Goal: Task Accomplishment & Management: Manage account settings

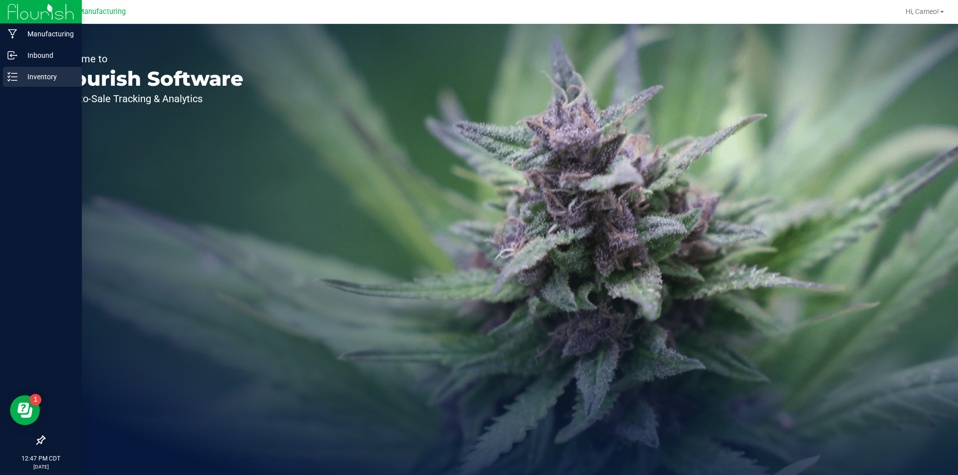
click at [19, 75] on p "Inventory" at bounding box center [47, 77] width 60 height 12
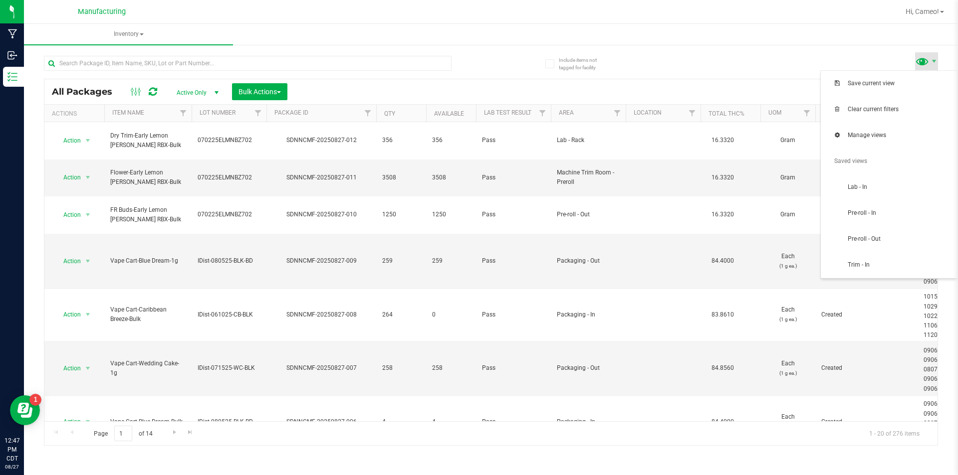
click at [926, 62] on span at bounding box center [922, 61] width 14 height 14
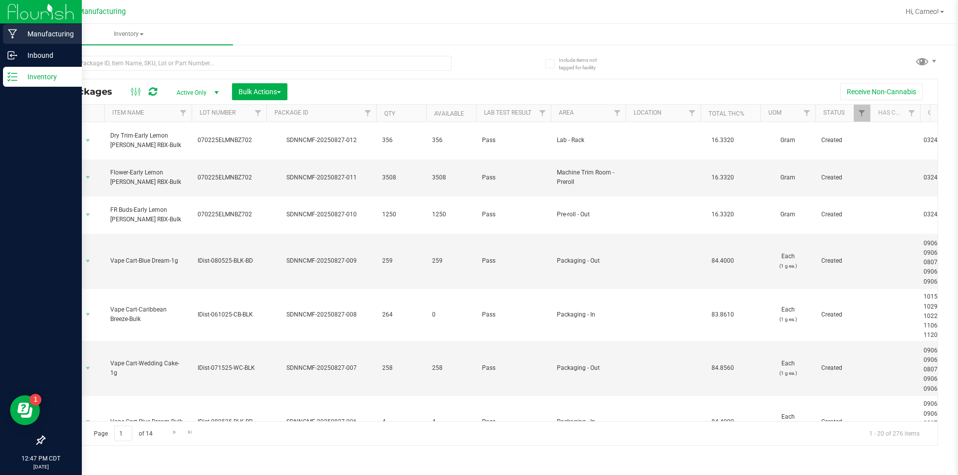
click at [19, 41] on div "Manufacturing" at bounding box center [42, 34] width 79 height 20
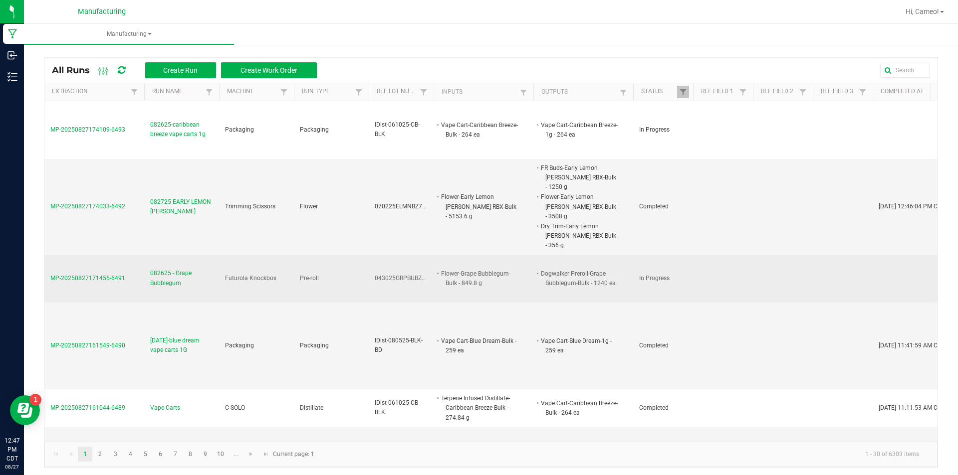
click at [188, 269] on span "082625 - Grape Bubblegum" at bounding box center [181, 278] width 63 height 19
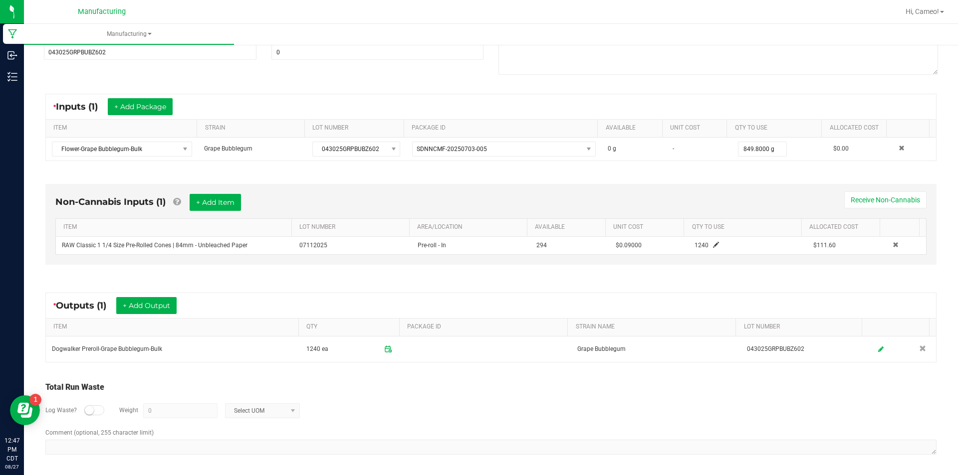
scroll to position [140, 0]
click at [476, 83] on div "Name 082625 - Grape Bubblegum Scheduled Date [DATE] 12:14 PM Now Run Type Pre-r…" at bounding box center [490, 20] width 909 height 127
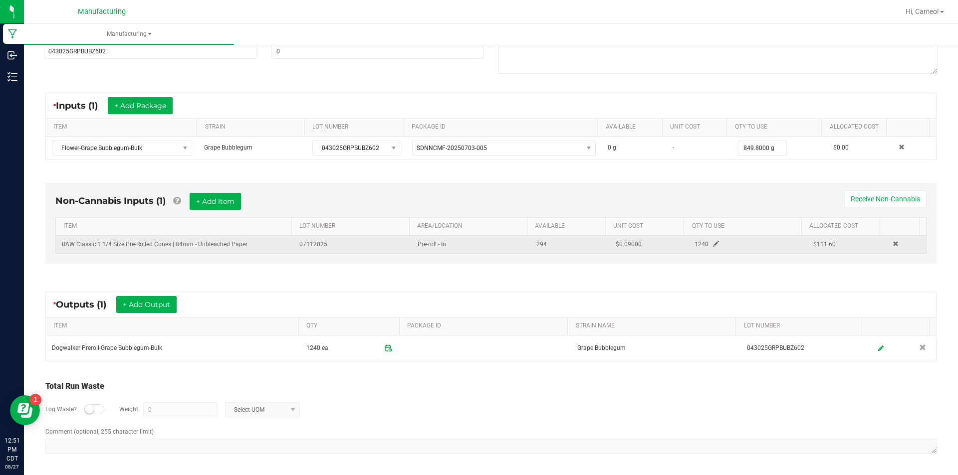
click at [713, 243] on span at bounding box center [716, 244] width 6 height 6
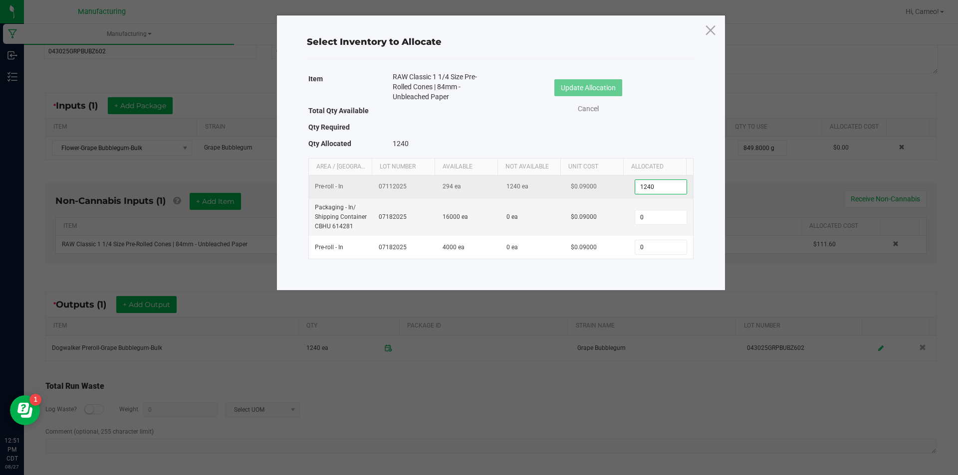
click at [659, 187] on input "1240" at bounding box center [660, 187] width 51 height 14
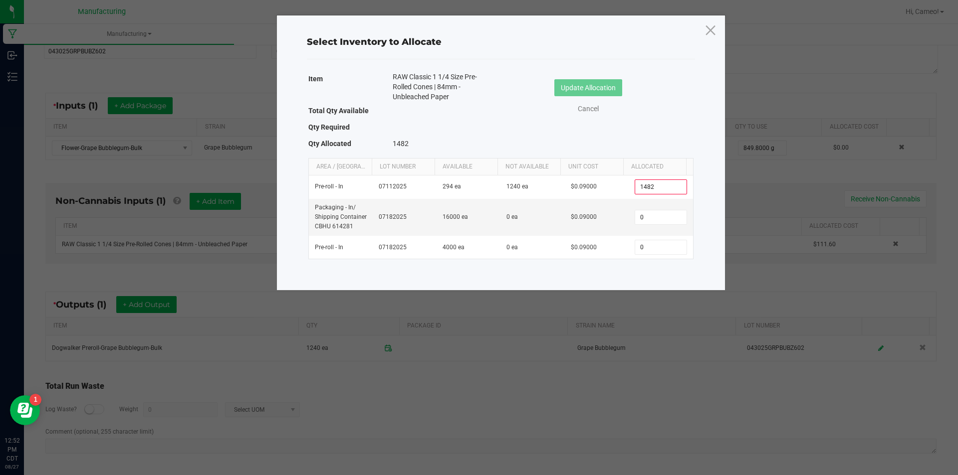
type input "1,482"
click at [651, 124] on div "Item RAW Classic 1 1/4 Size Pre-Rolled Cones | 84mm - Unbleached Paper Total Qt…" at bounding box center [500, 112] width 385 height 81
click at [713, 29] on icon at bounding box center [709, 30] width 13 height 24
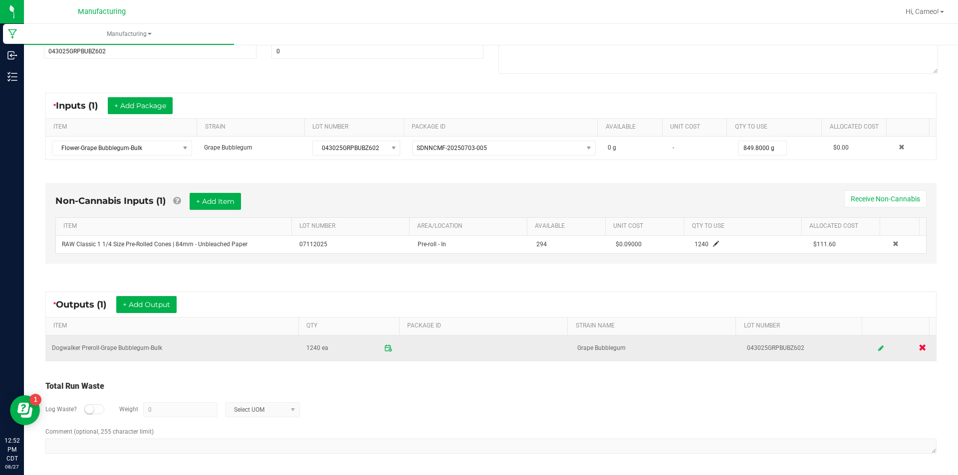
click at [918, 345] on span at bounding box center [921, 347] width 7 height 7
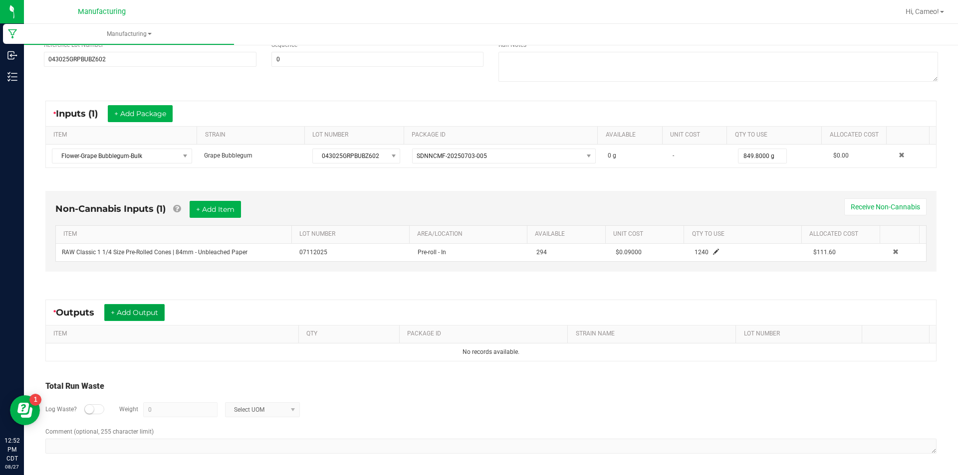
click at [129, 306] on button "+ Add Output" at bounding box center [134, 312] width 60 height 17
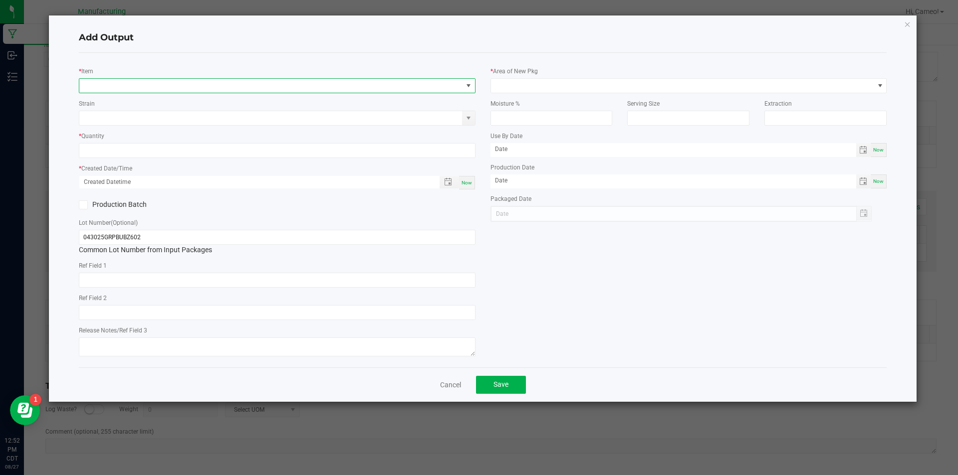
click at [219, 93] on span "NO DATA FOUND" at bounding box center [277, 85] width 397 height 15
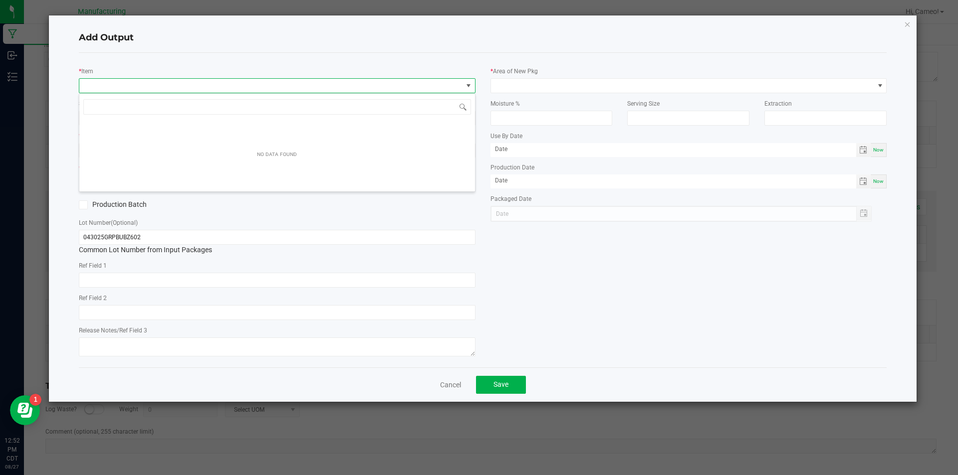
scroll to position [15, 397]
type input "c"
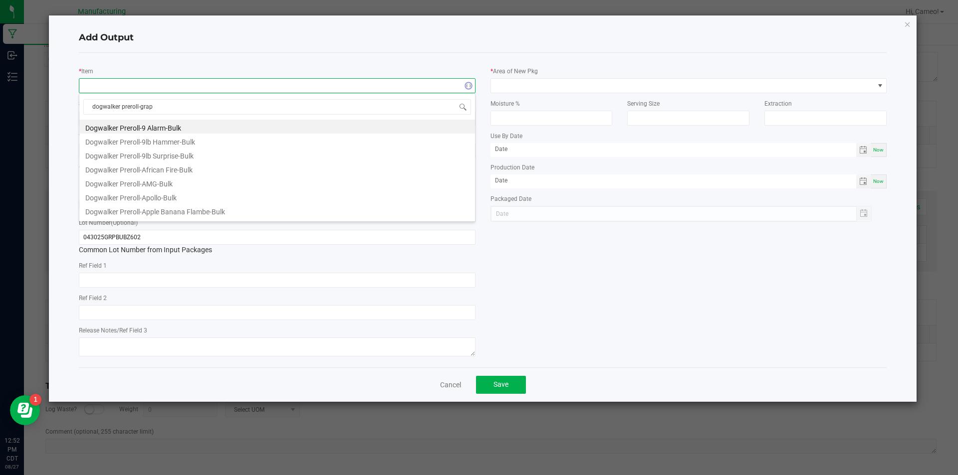
type input "dogwalker preroll-grape"
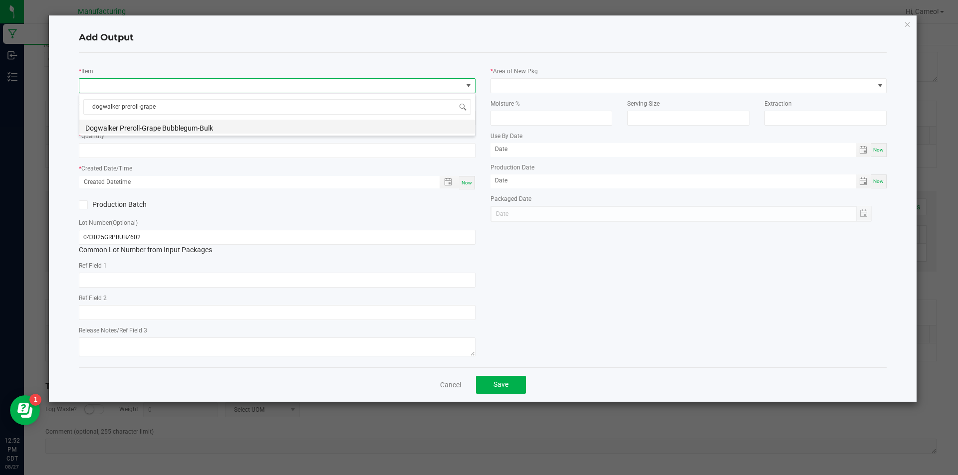
click at [206, 129] on li "Dogwalker Preroll-Grape Bubblegum-Bulk" at bounding box center [277, 127] width 396 height 14
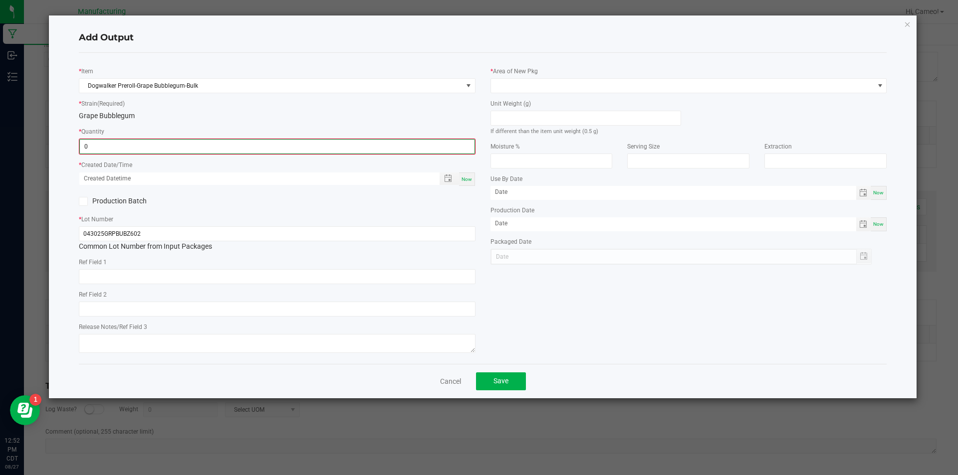
click at [202, 146] on input "0" at bounding box center [277, 147] width 395 height 14
click at [204, 149] on input "0" at bounding box center [277, 147] width 395 height 14
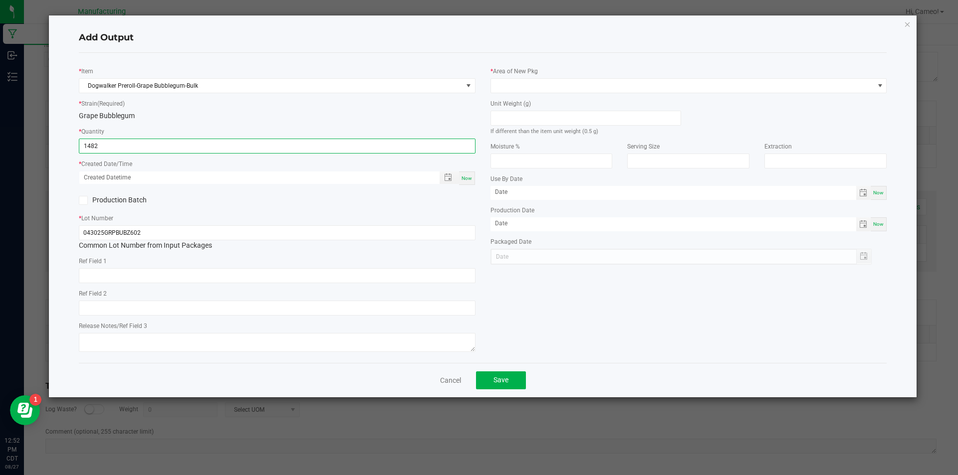
type input "1482 ea"
click at [472, 177] on div "Now" at bounding box center [467, 178] width 16 height 13
type input "[DATE] 12:52 PM"
type input "[DATE]"
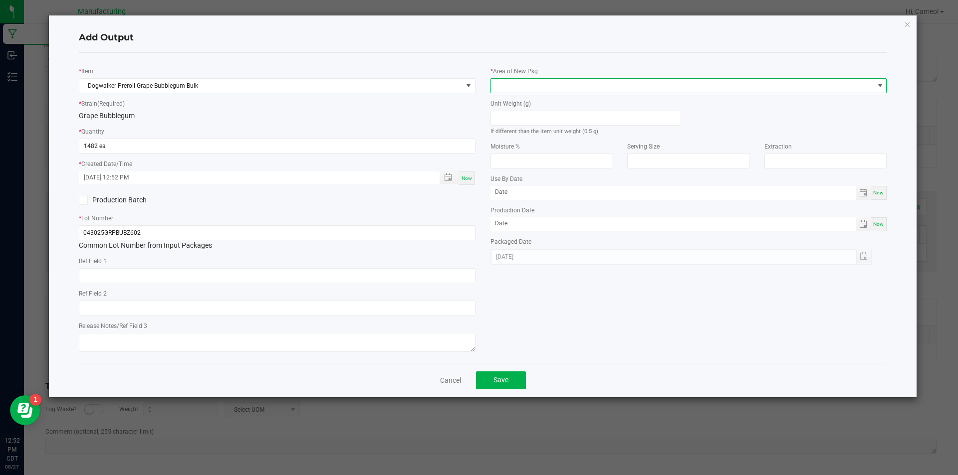
click at [537, 86] on span at bounding box center [682, 86] width 383 height 14
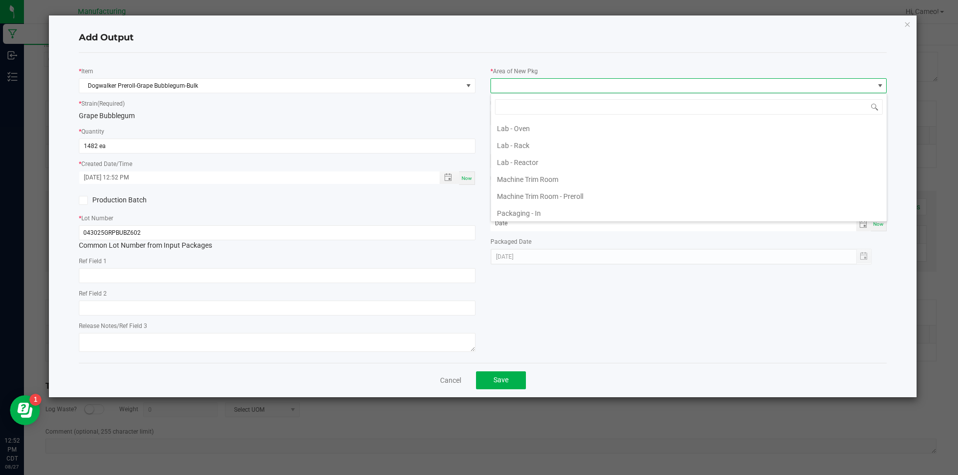
scroll to position [299, 0]
click at [530, 201] on li "Pre-roll - Out" at bounding box center [689, 202] width 396 height 17
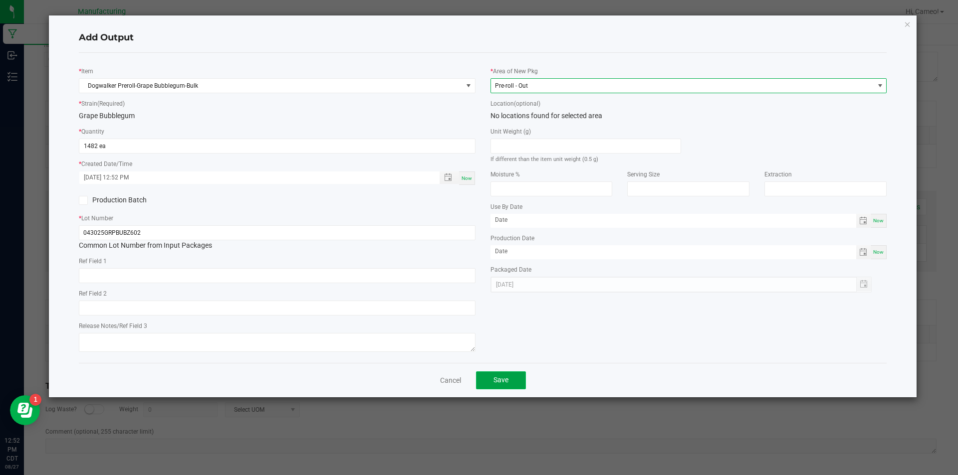
click at [504, 387] on button "Save" at bounding box center [501, 381] width 50 height 18
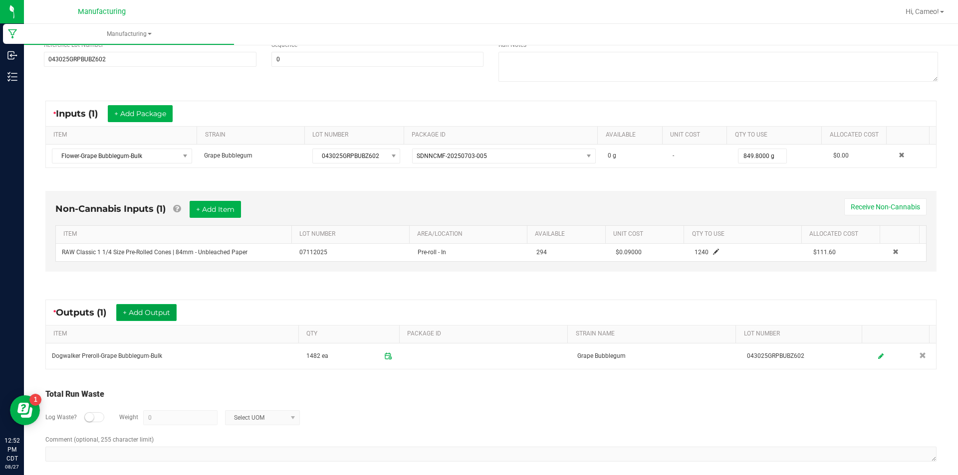
click at [164, 313] on button "+ Add Output" at bounding box center [146, 312] width 60 height 17
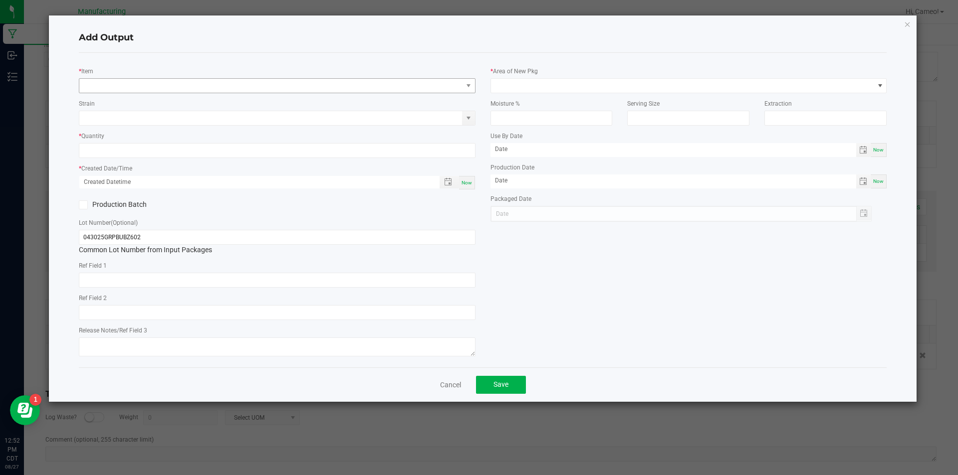
drag, startPoint x: 226, startPoint y: 75, endPoint x: 227, endPoint y: 86, distance: 11.0
click at [226, 78] on div "* Item" at bounding box center [277, 79] width 397 height 27
click at [228, 88] on span "NO DATA FOUND" at bounding box center [270, 86] width 383 height 14
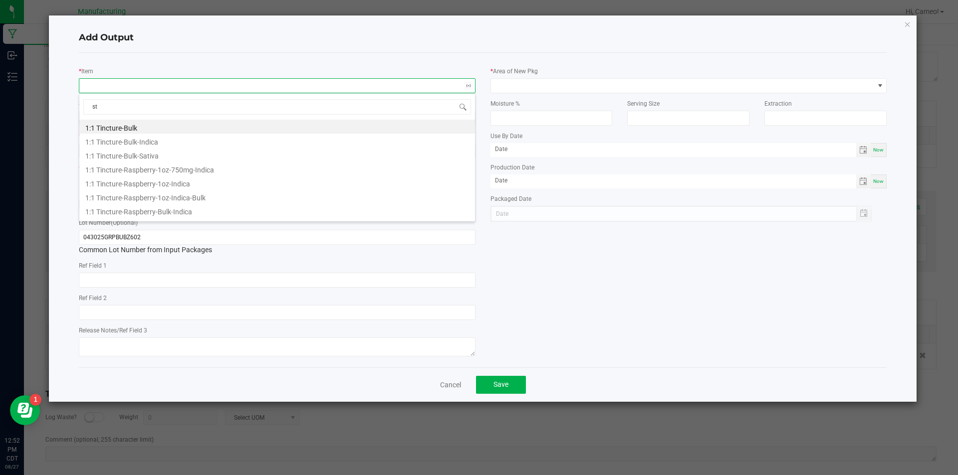
scroll to position [15, 397]
type input "stems-grape bubbl"
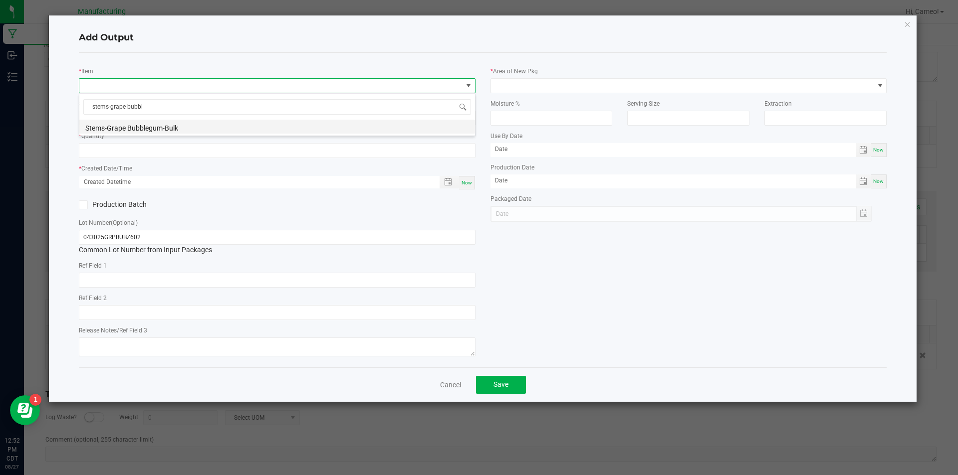
click at [222, 128] on li "Stems-Grape Bubblegum-Bulk" at bounding box center [277, 127] width 396 height 14
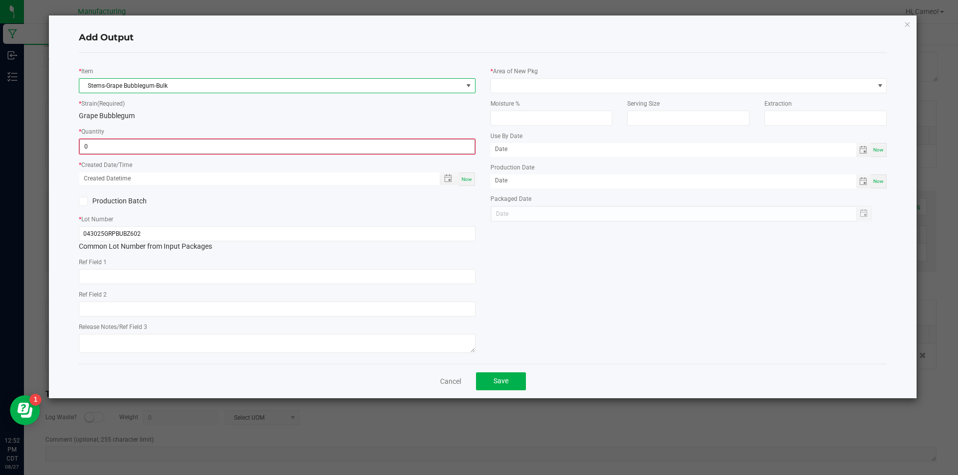
click at [215, 143] on input "0" at bounding box center [277, 147] width 395 height 14
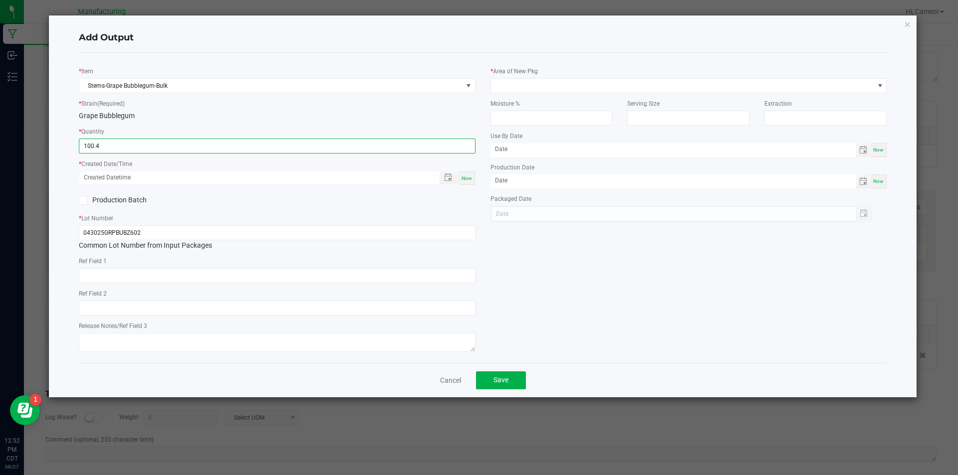
type input "100.4000 g"
click at [468, 177] on span "Now" at bounding box center [466, 178] width 10 height 5
type input "[DATE] 12:52 PM"
type input "[DATE]"
click at [551, 93] on div "Moisture %" at bounding box center [551, 109] width 137 height 32
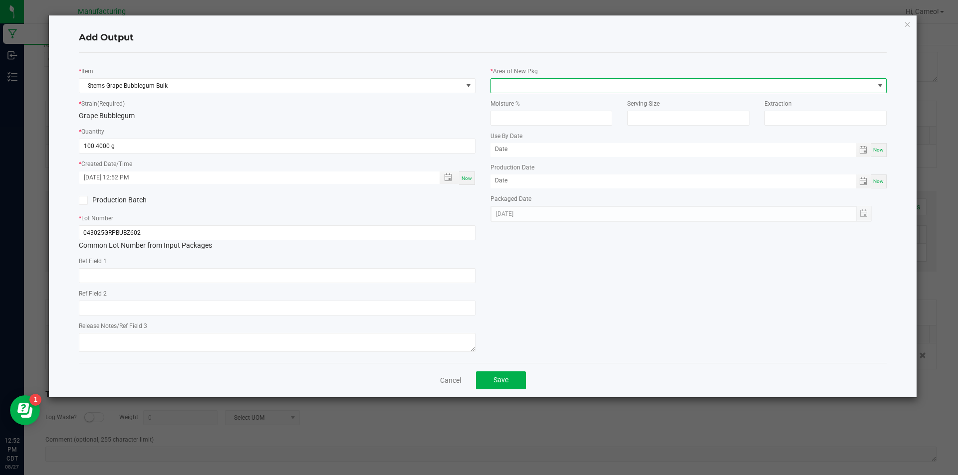
click at [554, 88] on span at bounding box center [682, 86] width 383 height 14
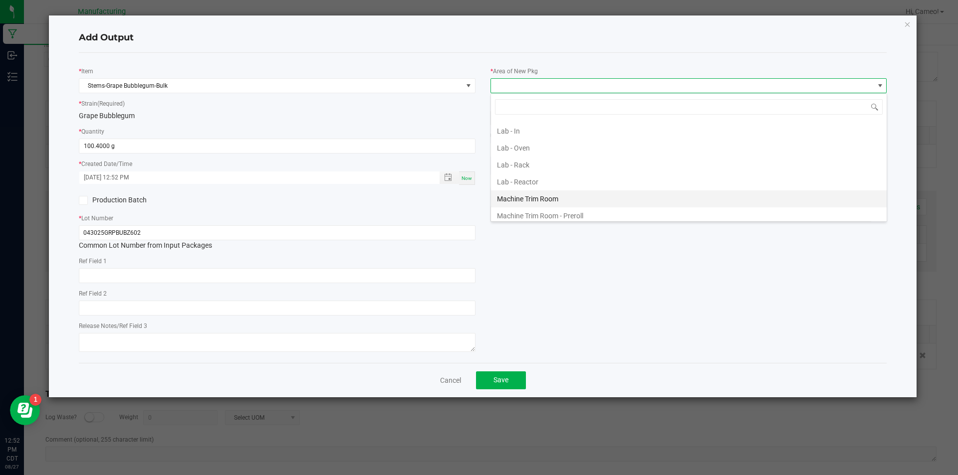
scroll to position [349, 0]
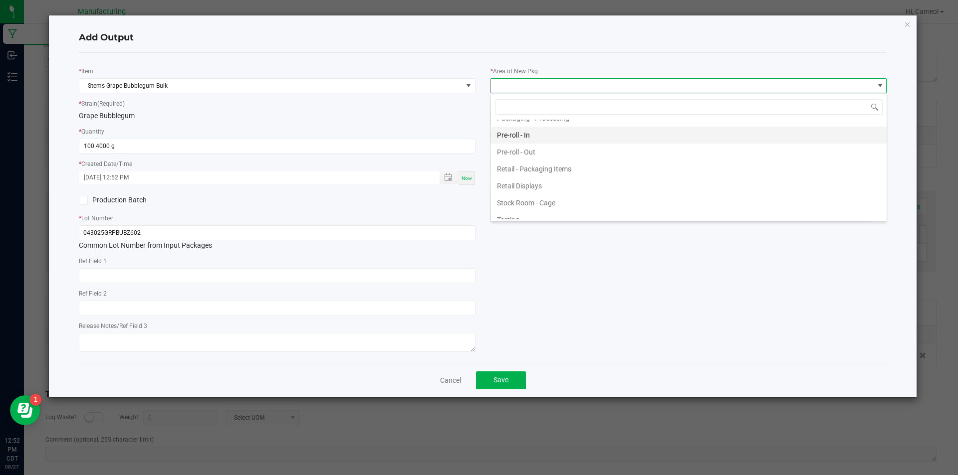
click at [524, 141] on li "Pre-roll - In" at bounding box center [689, 135] width 396 height 17
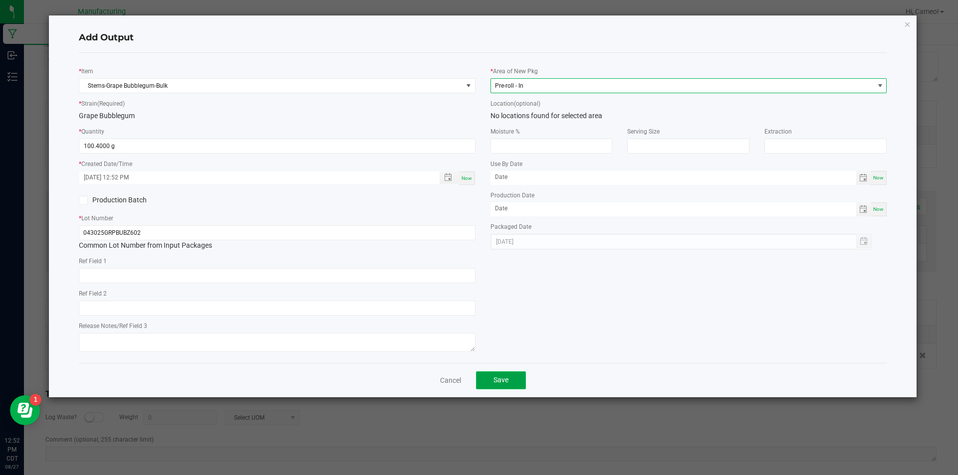
click at [501, 386] on button "Save" at bounding box center [501, 381] width 50 height 18
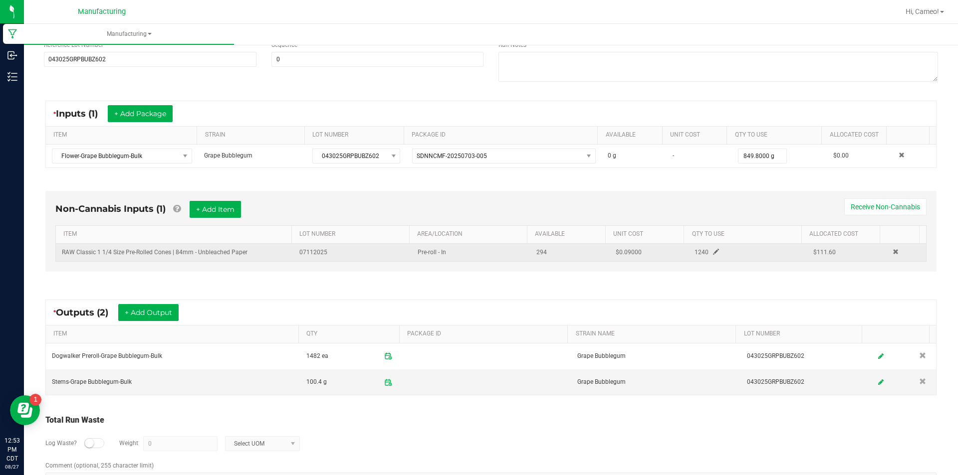
click at [713, 249] on span at bounding box center [716, 252] width 6 height 6
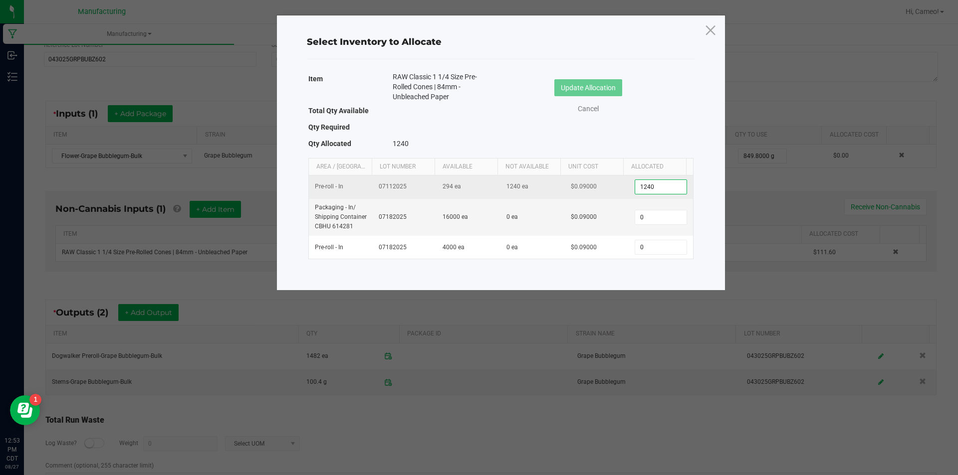
click at [672, 191] on input "1240" at bounding box center [660, 187] width 51 height 14
click at [663, 189] on input "1482" at bounding box center [660, 187] width 51 height 14
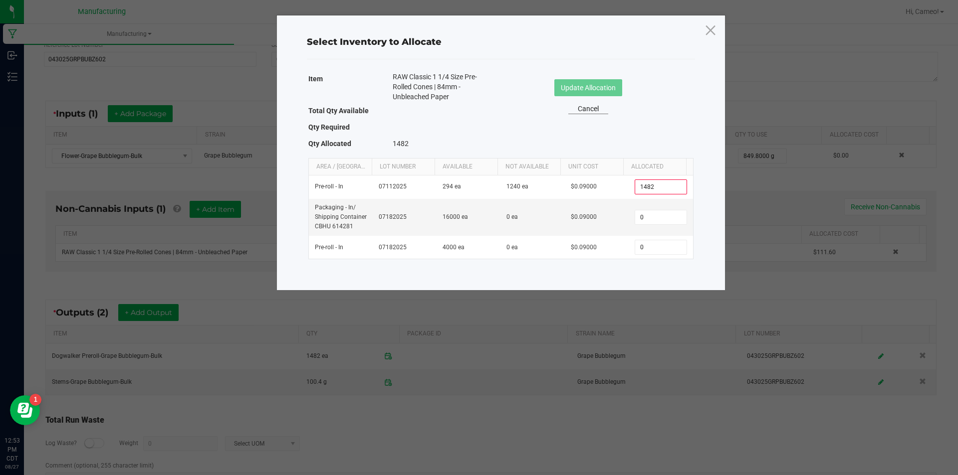
type input "1,482"
click at [592, 114] on link "Cancel" at bounding box center [588, 109] width 40 height 10
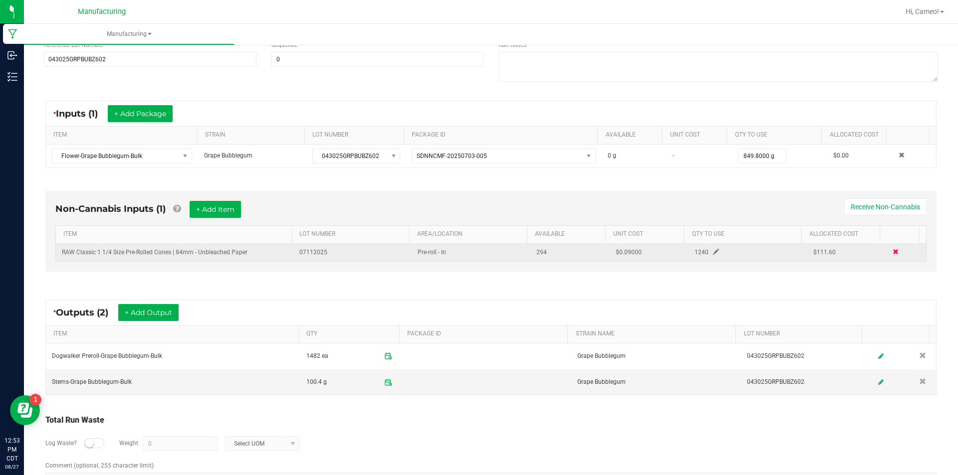
click at [892, 253] on span at bounding box center [895, 252] width 6 height 6
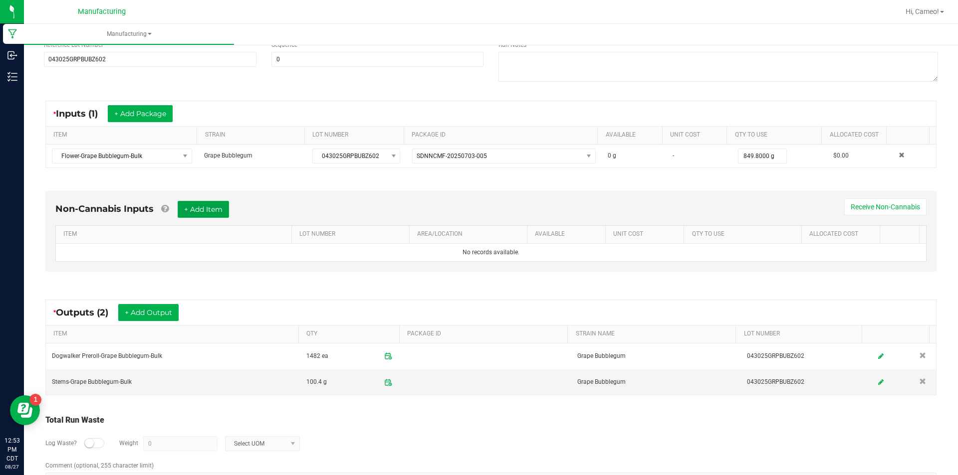
click at [214, 211] on button "+ Add Item" at bounding box center [203, 209] width 51 height 17
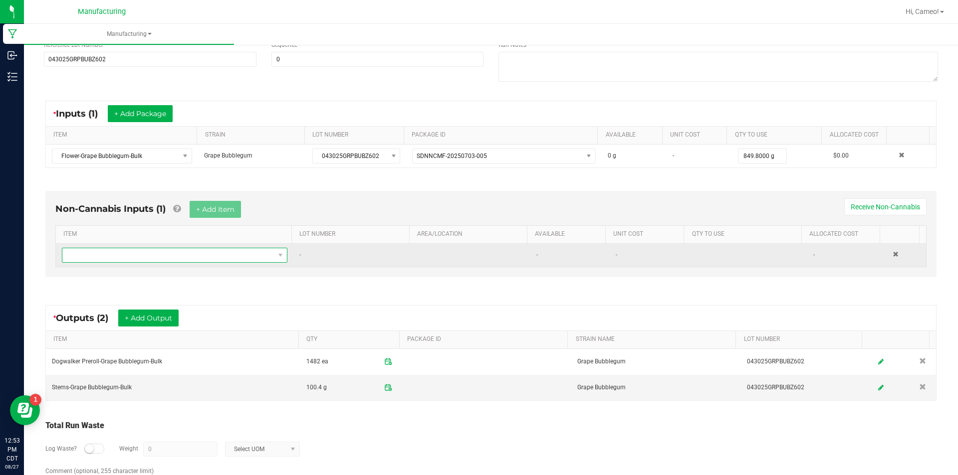
click at [211, 254] on span "NO DATA FOUND" at bounding box center [168, 255] width 212 height 14
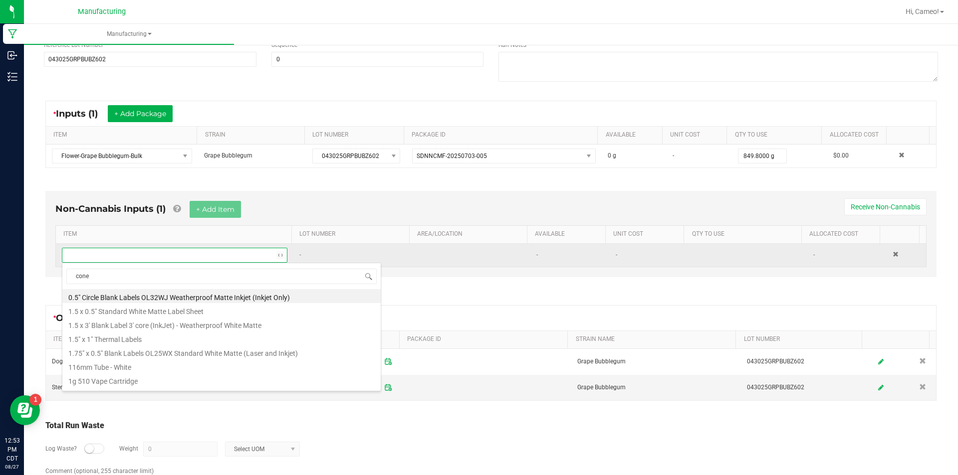
type input "cones"
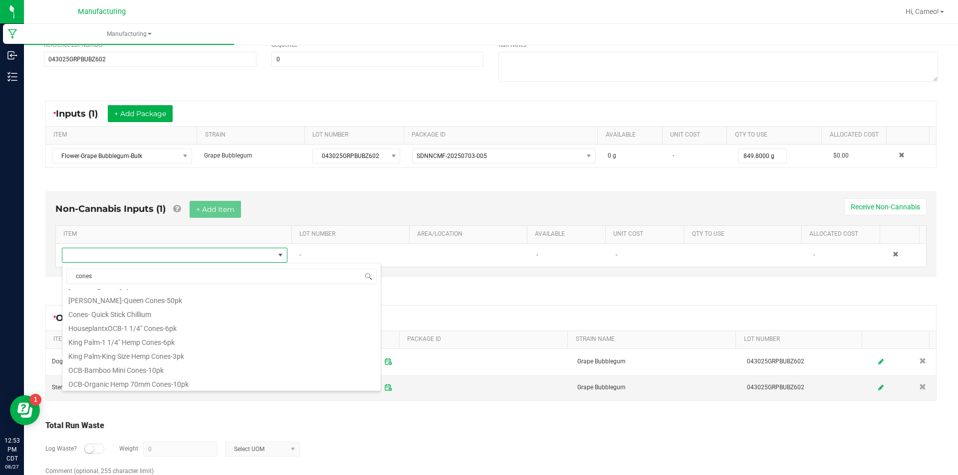
scroll to position [449, 0]
click at [259, 334] on li "RAW Classic 1 1/4 Size Pre-Rolled Cones | 84mm - Unbleached Paper" at bounding box center [221, 336] width 318 height 14
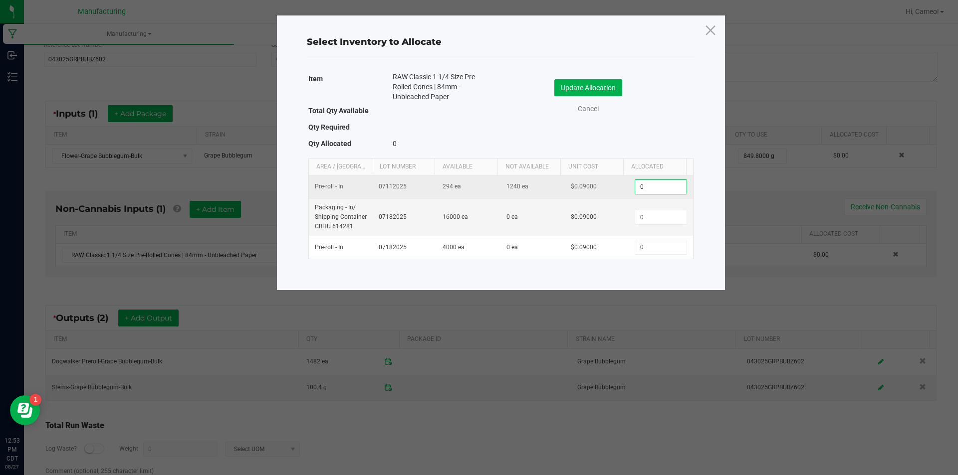
click at [660, 186] on input "0" at bounding box center [660, 187] width 51 height 14
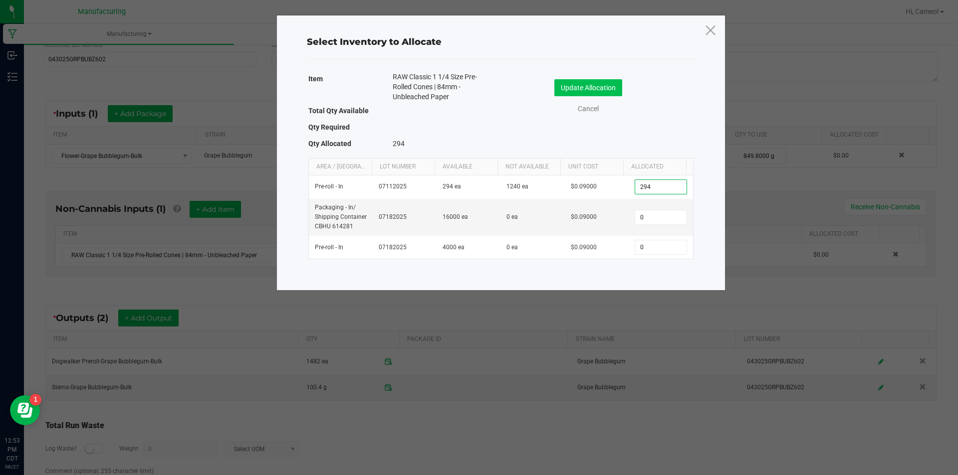
type input "294"
click at [593, 93] on button "Update Allocation" at bounding box center [588, 87] width 68 height 17
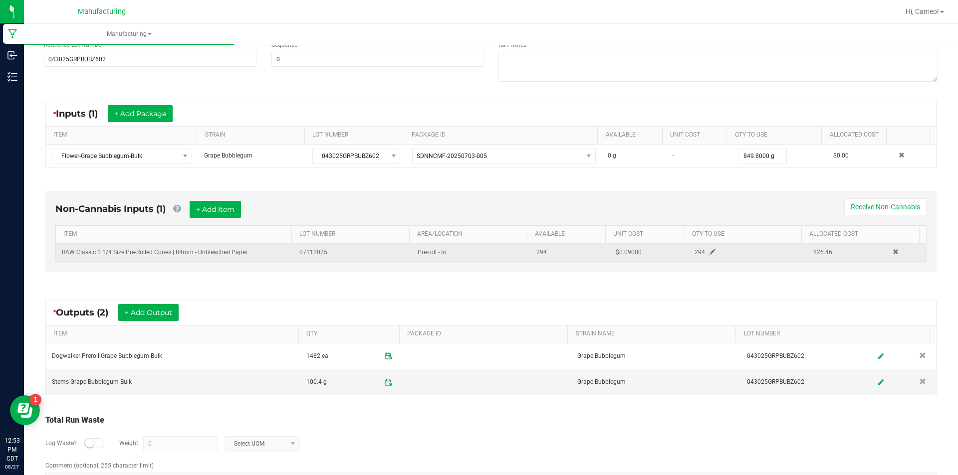
click at [709, 249] on span at bounding box center [712, 252] width 6 height 6
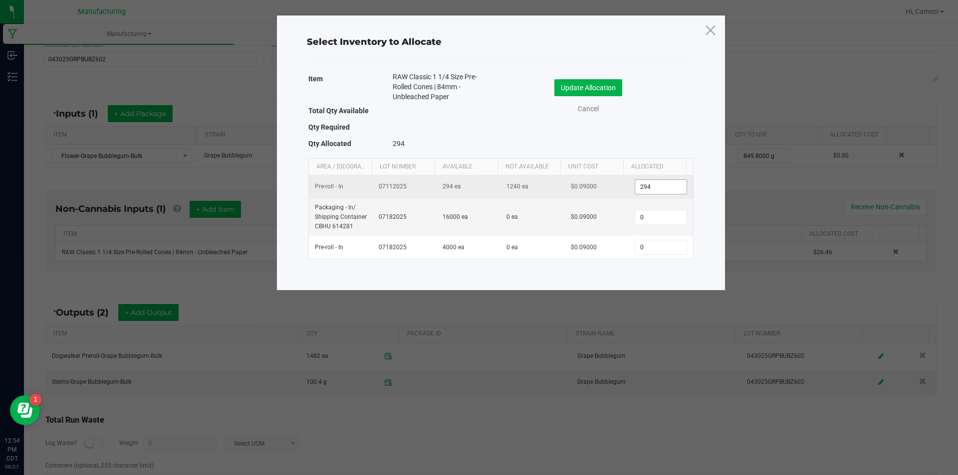
click at [668, 189] on input "294" at bounding box center [660, 187] width 51 height 14
click at [587, 110] on link "Cancel" at bounding box center [588, 109] width 40 height 10
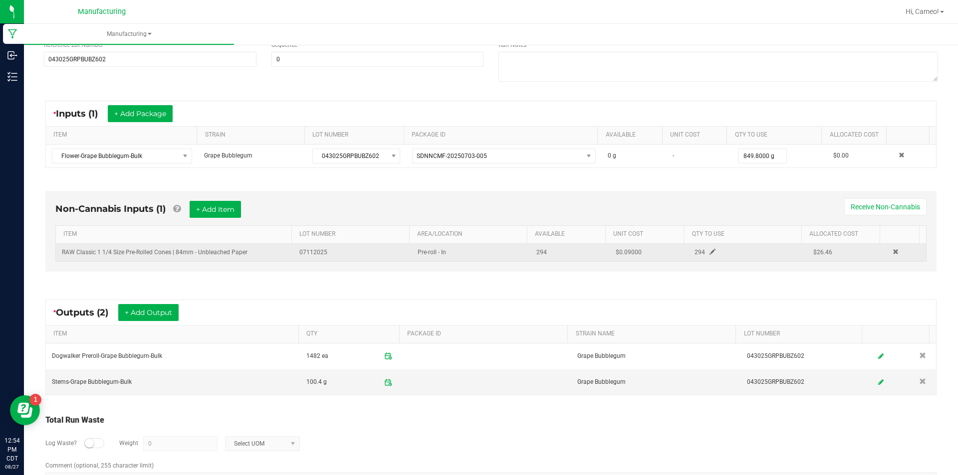
click at [886, 252] on td at bounding box center [905, 252] width 39 height 17
click at [892, 251] on span at bounding box center [895, 252] width 6 height 6
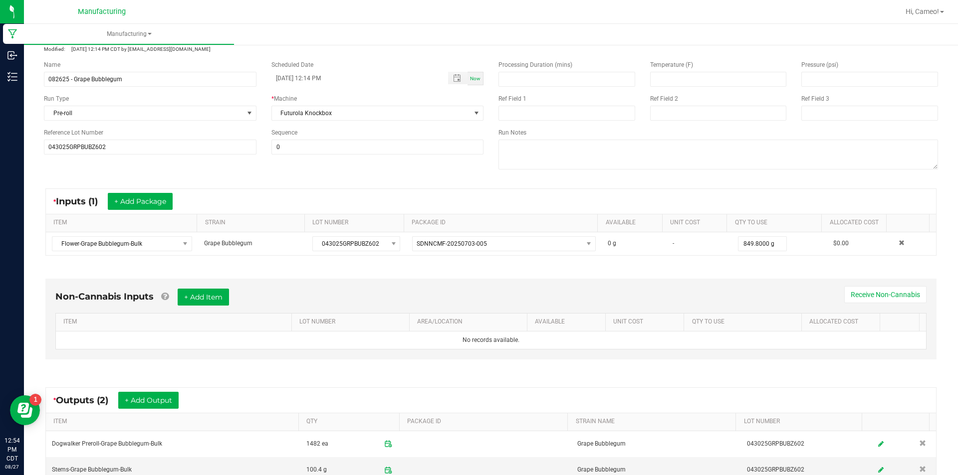
scroll to position [0, 0]
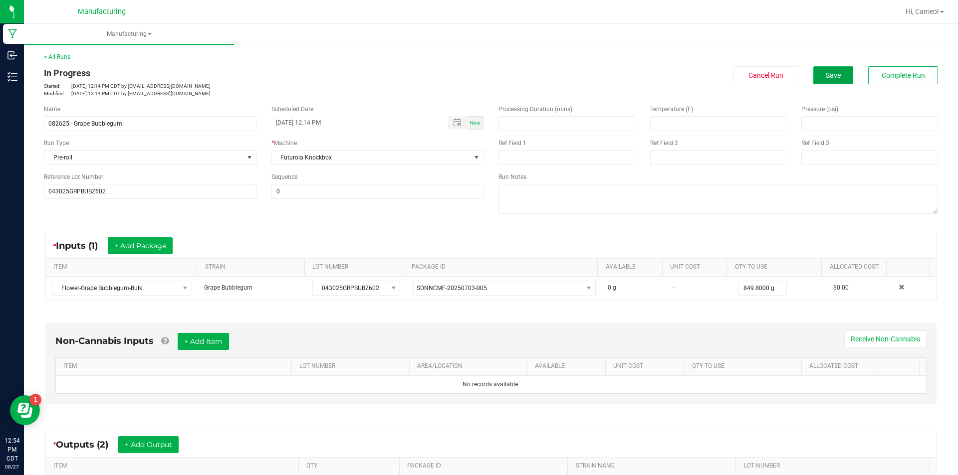
click at [829, 72] on span "Save" at bounding box center [832, 75] width 15 height 8
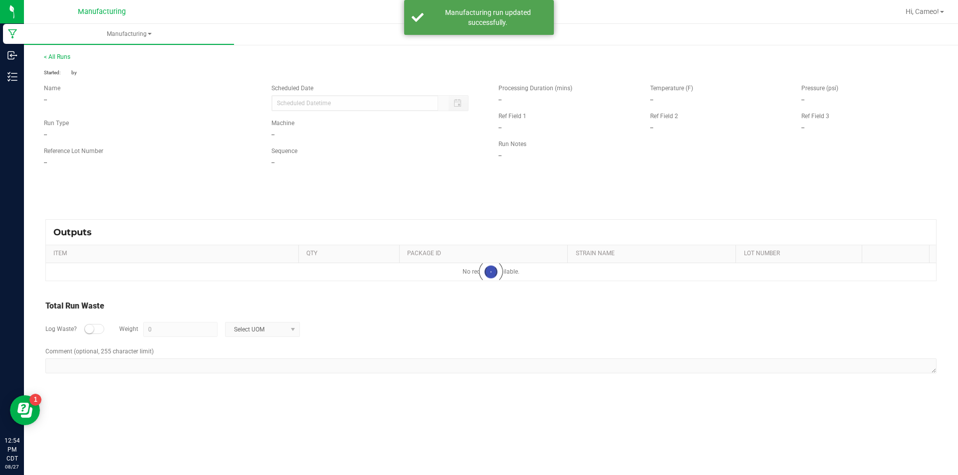
type input "[DATE] 12:14 PM"
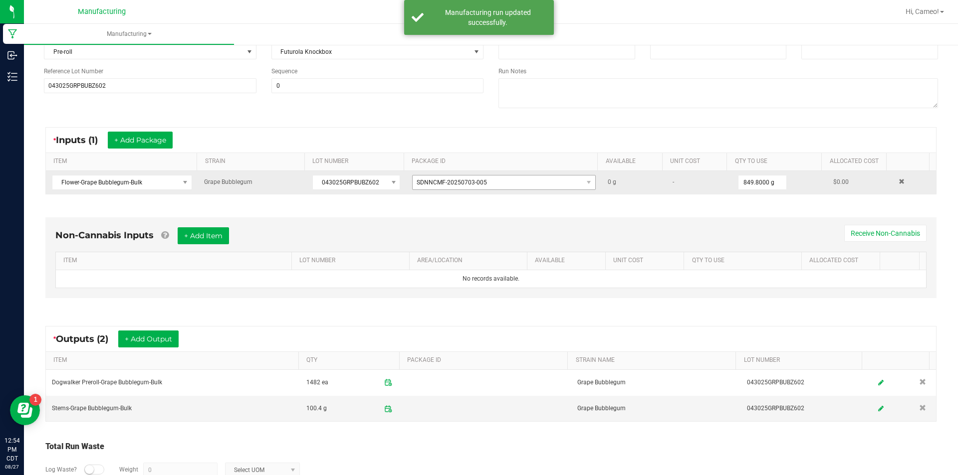
scroll to position [166, 0]
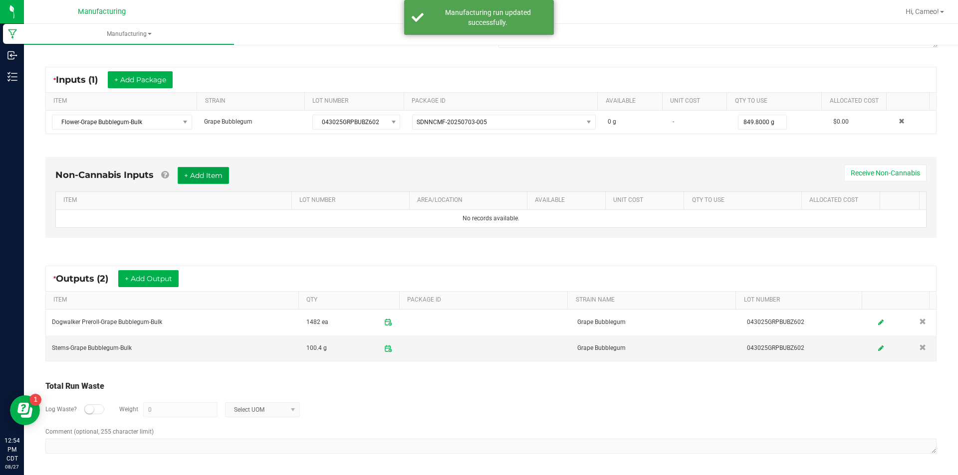
click at [215, 175] on button "+ Add Item" at bounding box center [203, 175] width 51 height 17
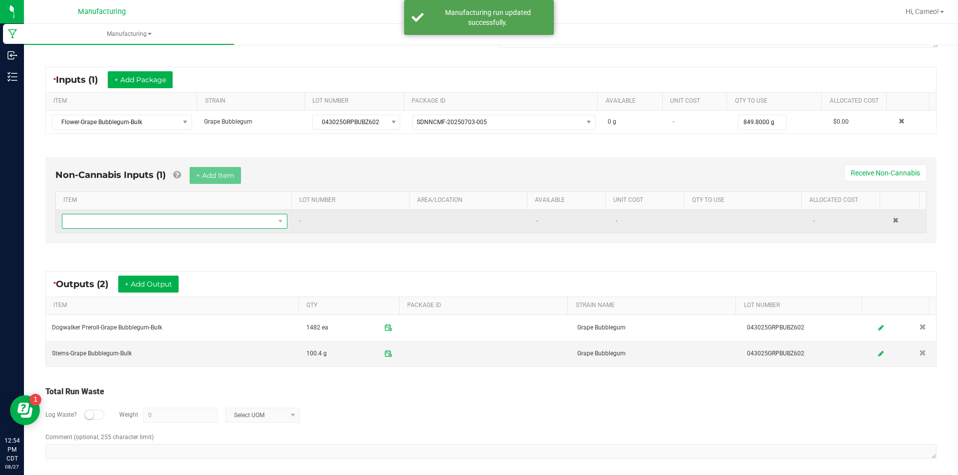
click at [181, 221] on span "NO DATA FOUND" at bounding box center [168, 221] width 212 height 14
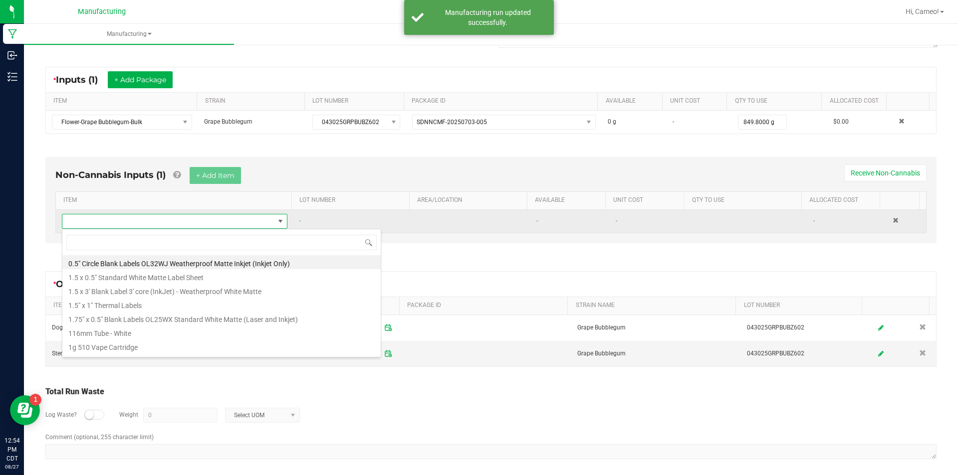
scroll to position [15, 221]
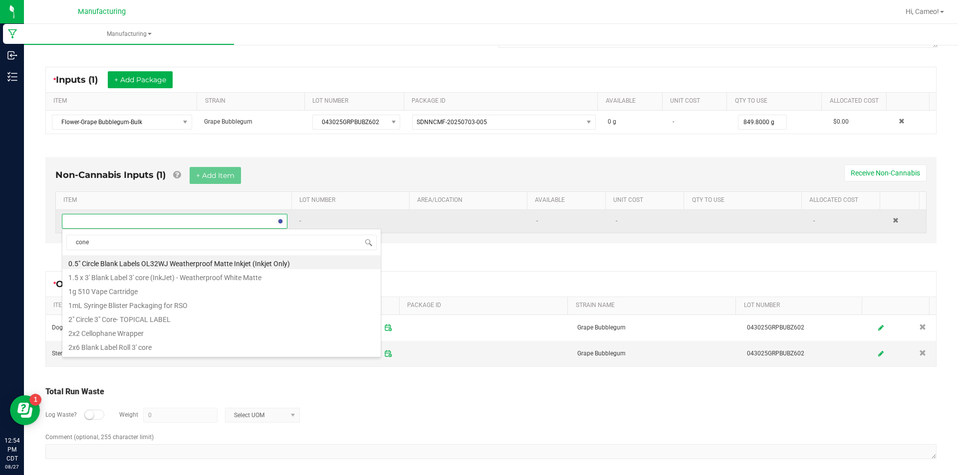
type input "cones"
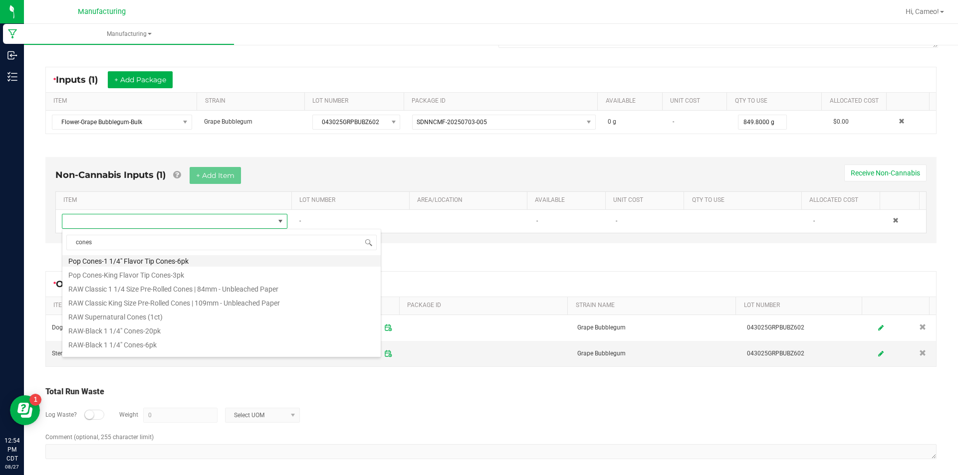
scroll to position [449, 0]
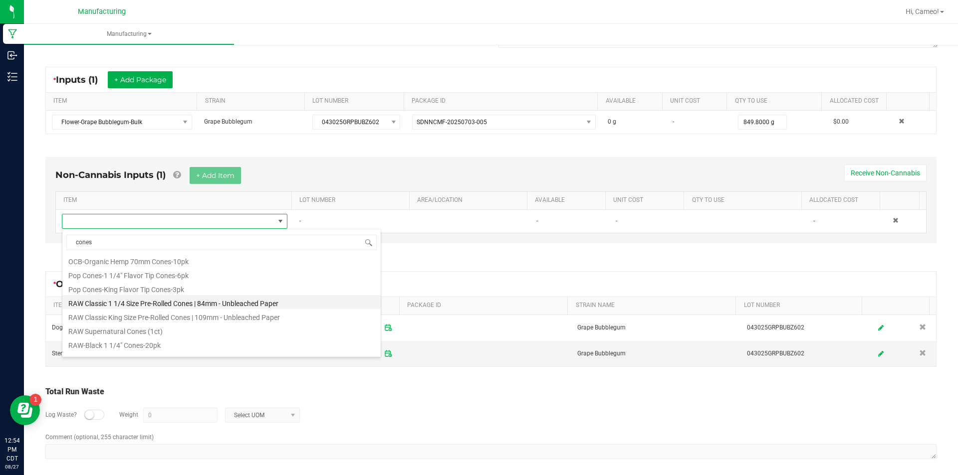
click at [220, 308] on li "RAW Classic 1 1/4 Size Pre-Rolled Cones | 84mm - Unbleached Paper" at bounding box center [221, 302] width 318 height 14
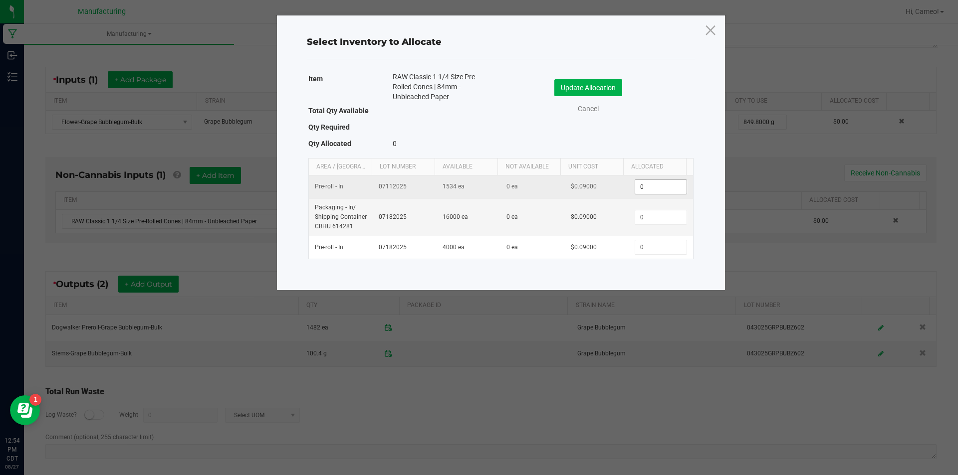
click at [662, 183] on input "0" at bounding box center [660, 187] width 51 height 14
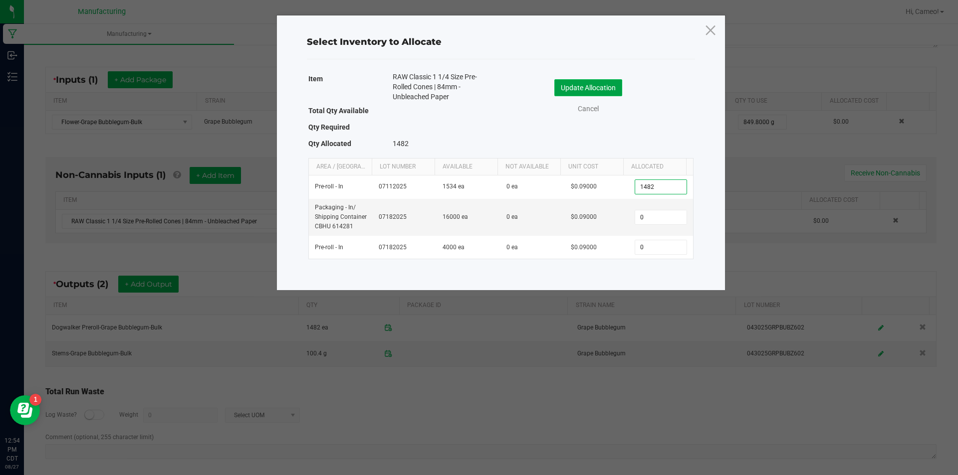
type input "1,482"
click at [600, 88] on button "Update Allocation" at bounding box center [588, 87] width 68 height 17
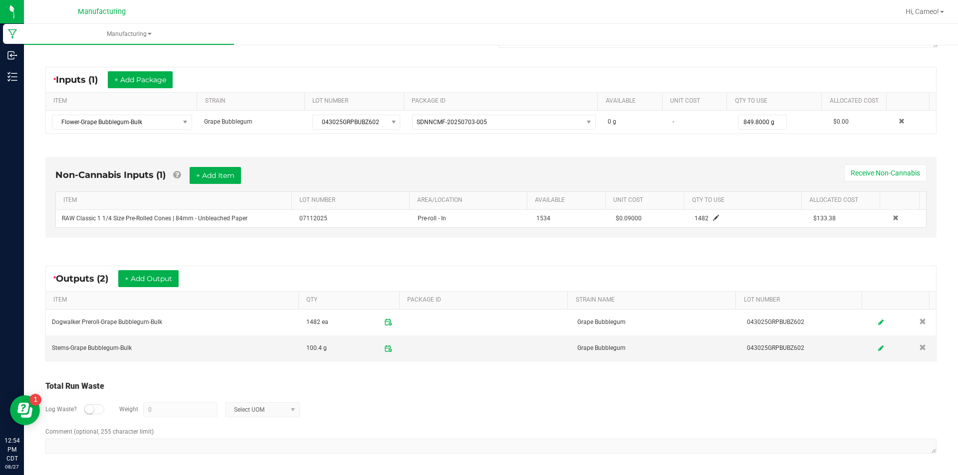
click at [647, 153] on div "Non-Cannabis Inputs (1) + Add Item Receive Non-Cannabis ITEM LOT NUMBER AREA/LO…" at bounding box center [490, 200] width 909 height 114
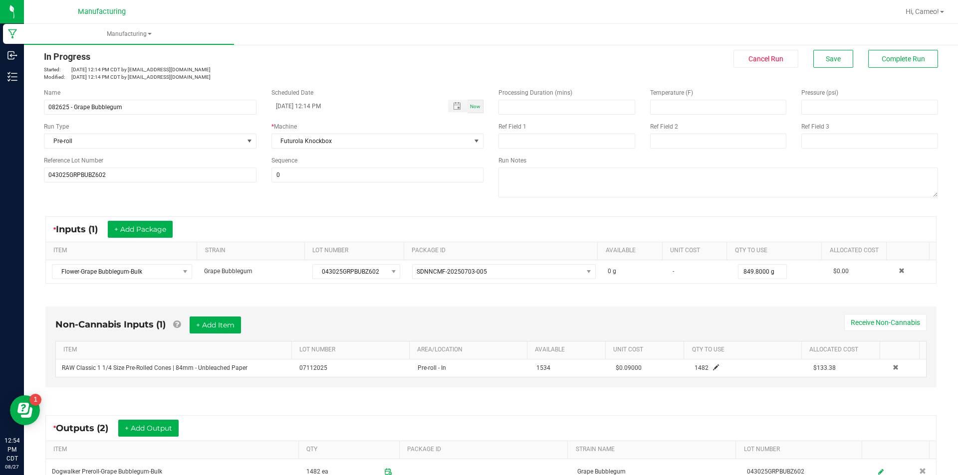
scroll to position [0, 0]
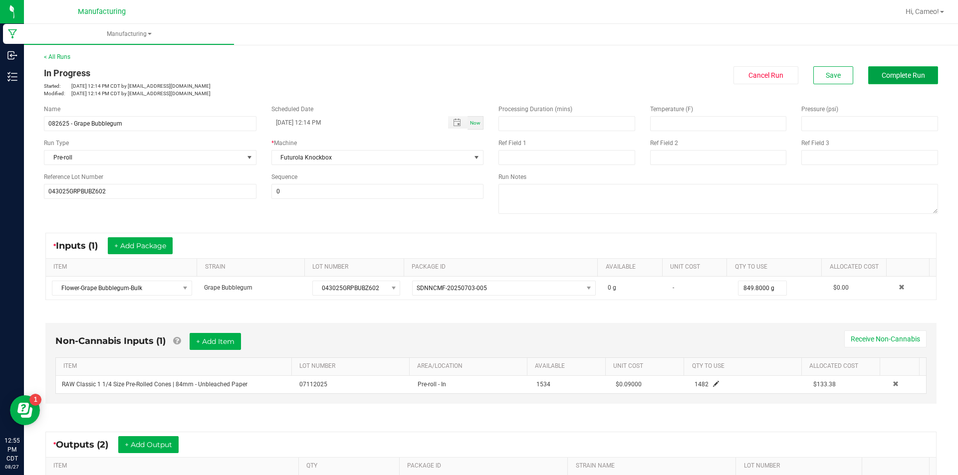
click at [884, 74] on span "Complete Run" at bounding box center [902, 75] width 43 height 8
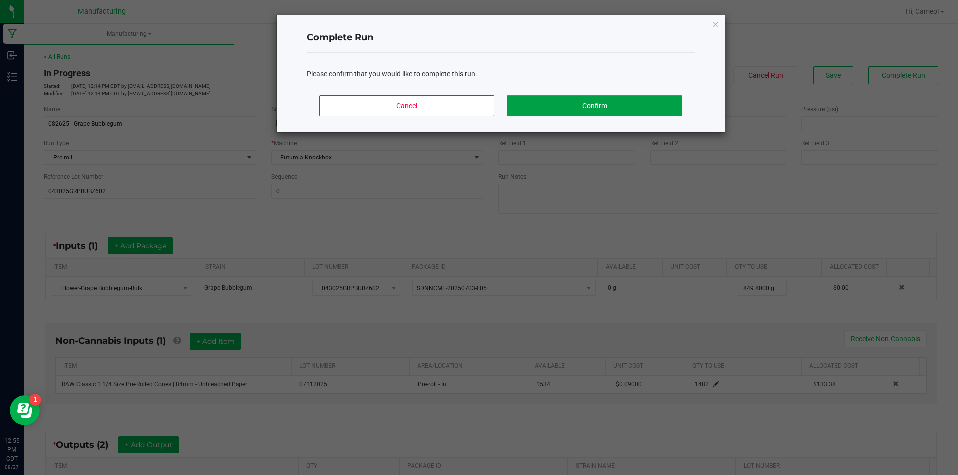
click at [615, 106] on button "Confirm" at bounding box center [594, 105] width 175 height 21
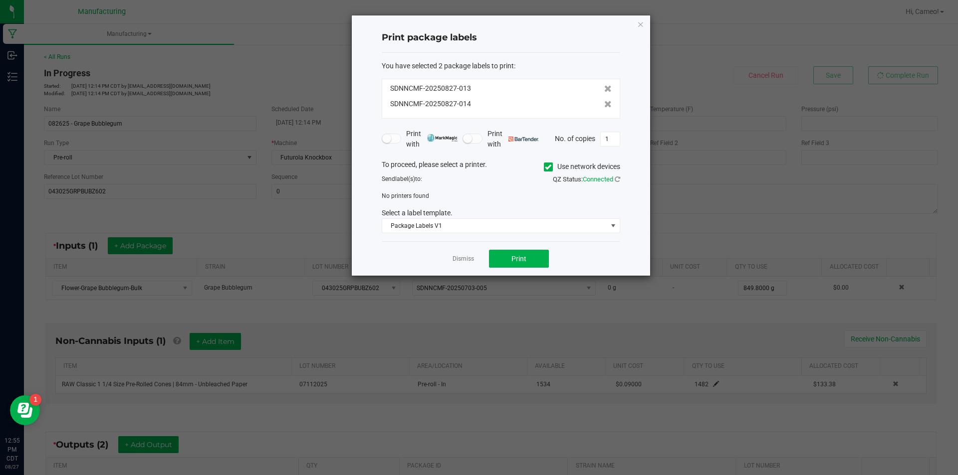
click at [548, 167] on icon at bounding box center [548, 167] width 6 height 0
click at [0, 0] on input "Use network devices" at bounding box center [0, 0] width 0 height 0
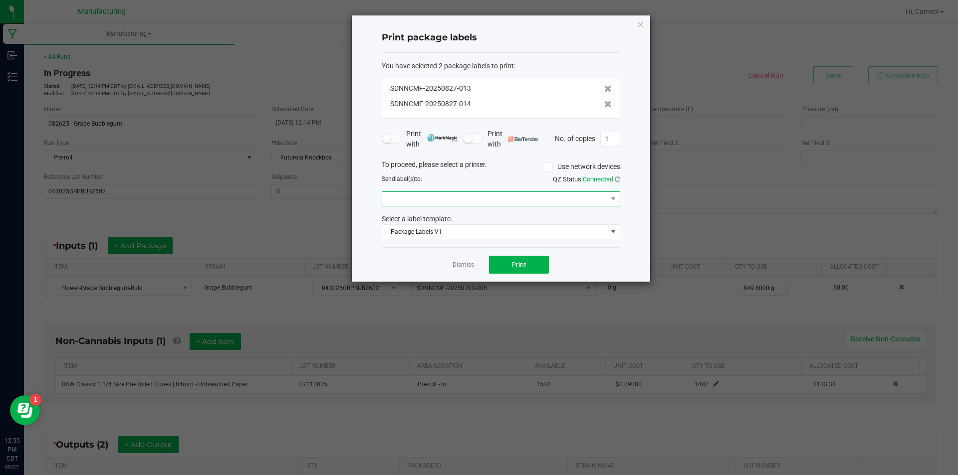
click at [527, 195] on span at bounding box center [494, 199] width 225 height 14
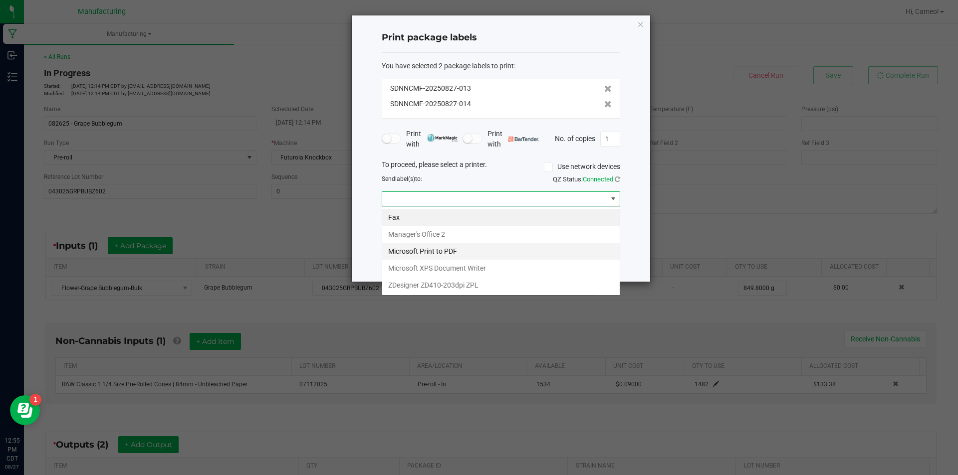
scroll to position [15, 238]
click at [436, 285] on ZPL "ZDesigner ZD410-203dpi ZPL" at bounding box center [500, 285] width 237 height 17
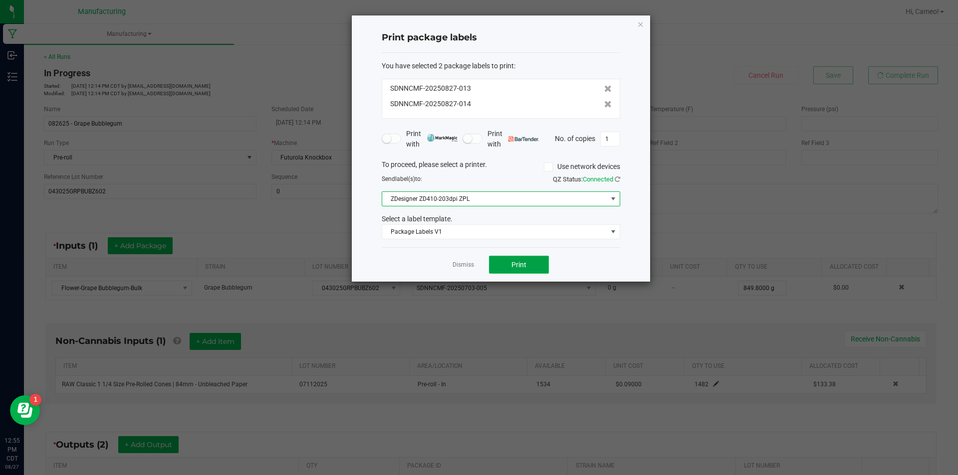
click at [505, 269] on button "Print" at bounding box center [519, 265] width 60 height 18
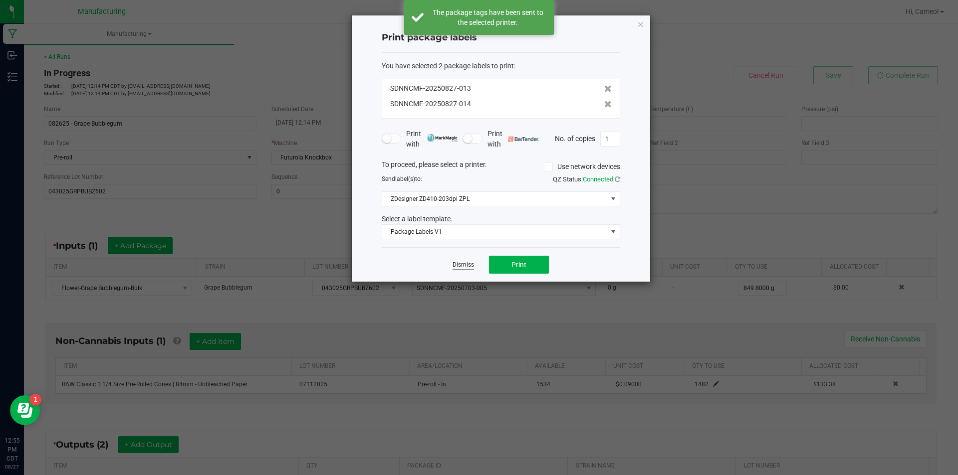
click at [465, 266] on link "Dismiss" at bounding box center [462, 265] width 21 height 8
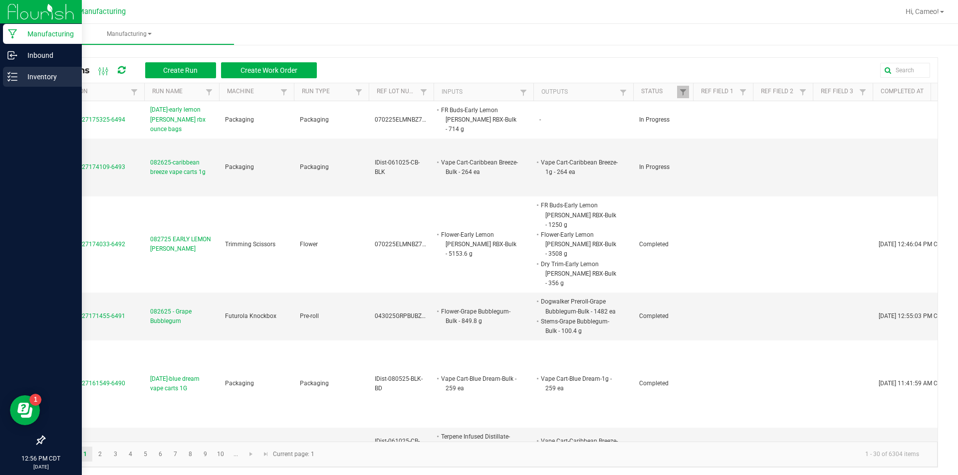
click at [8, 74] on icon at bounding box center [12, 77] width 10 height 10
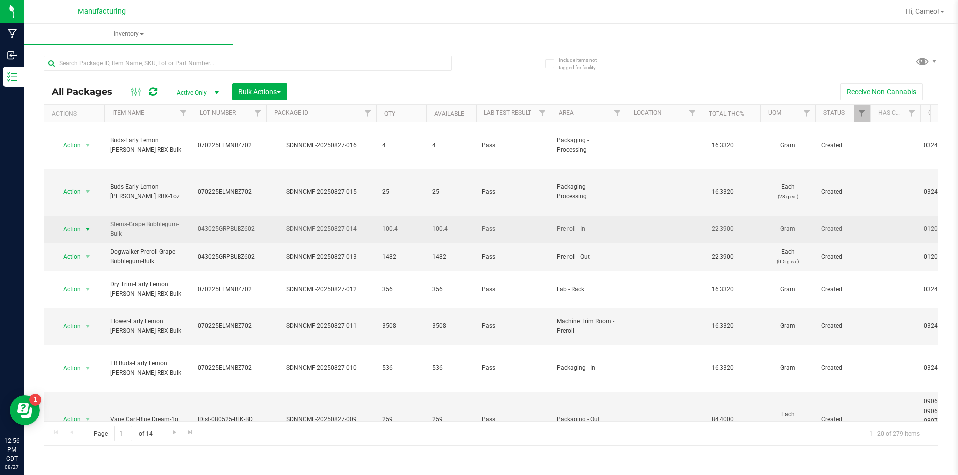
click at [76, 222] on span "Action" at bounding box center [67, 229] width 27 height 14
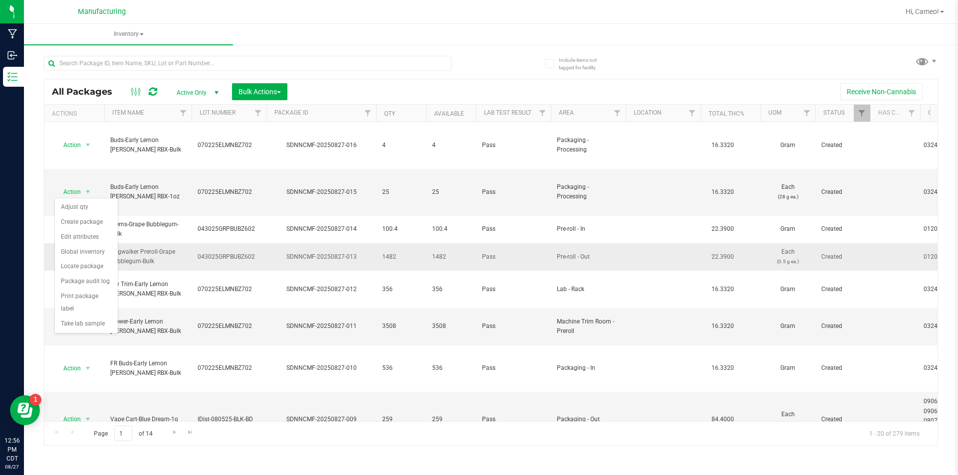
click at [143, 247] on span "Dogwalker Preroll-Grape Bubblegum-Bulk" at bounding box center [147, 256] width 75 height 19
click at [86, 253] on span "select" at bounding box center [88, 257] width 8 height 8
click at [82, 323] on li "Print package label" at bounding box center [86, 330] width 63 height 27
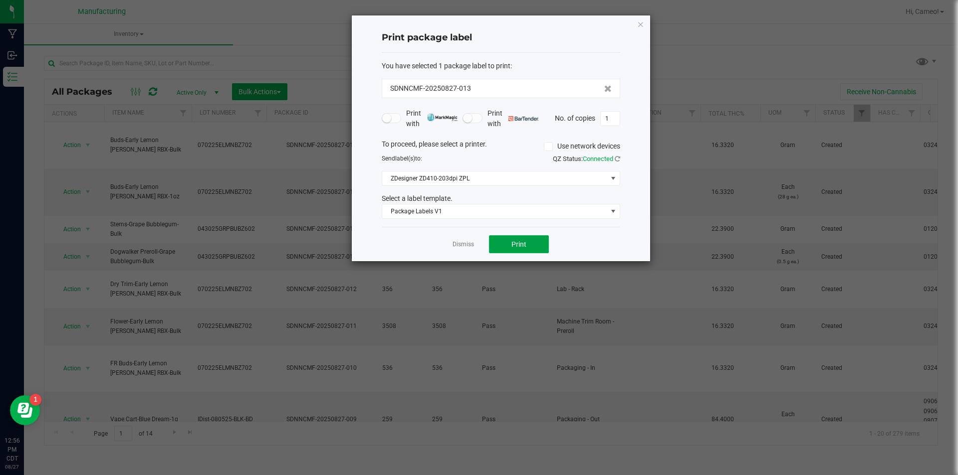
click at [517, 243] on span "Print" at bounding box center [518, 244] width 15 height 8
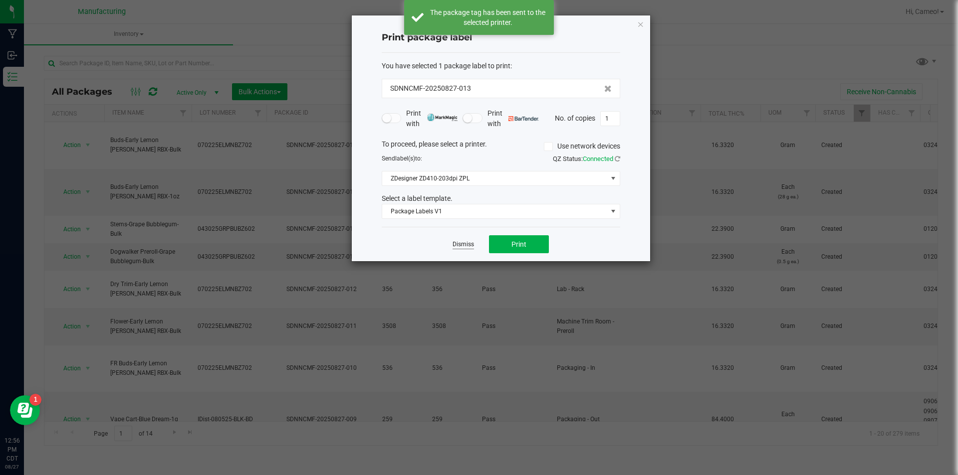
click at [456, 244] on link "Dismiss" at bounding box center [462, 244] width 21 height 8
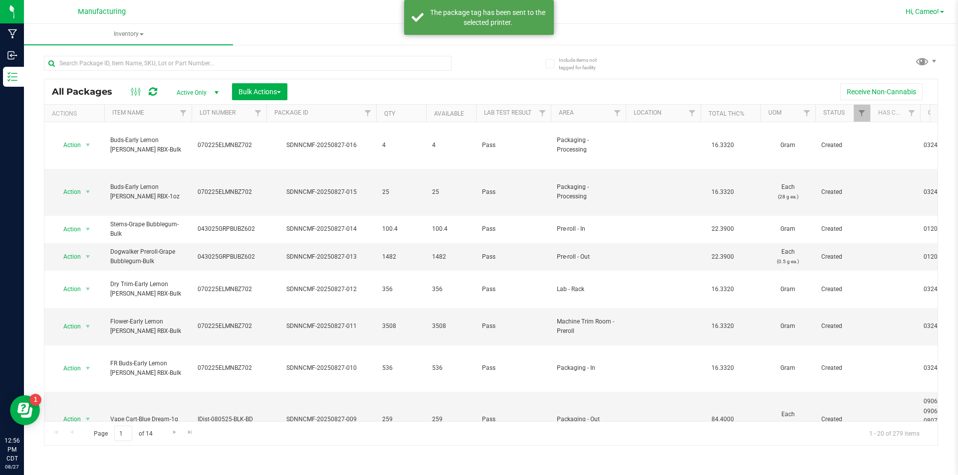
click at [928, 8] on span "Hi, Cameo!" at bounding box center [921, 11] width 33 height 8
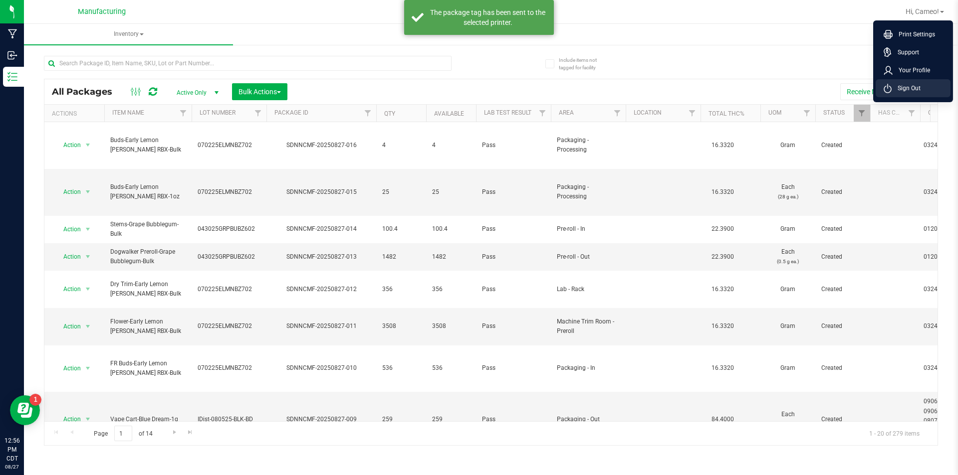
click at [901, 87] on span "Sign Out" at bounding box center [905, 88] width 29 height 10
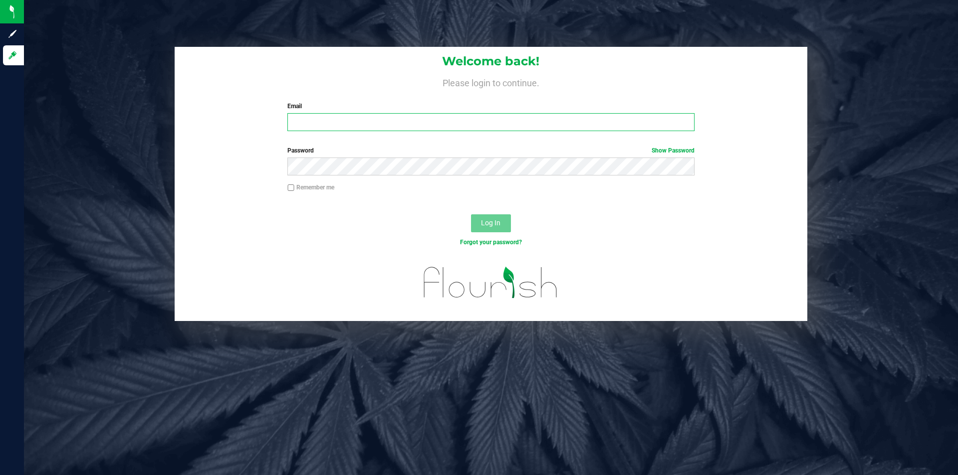
click at [529, 124] on input "Email" at bounding box center [490, 122] width 407 height 18
type input "[PERSON_NAME][EMAIL_ADDRESS][DOMAIN_NAME]"
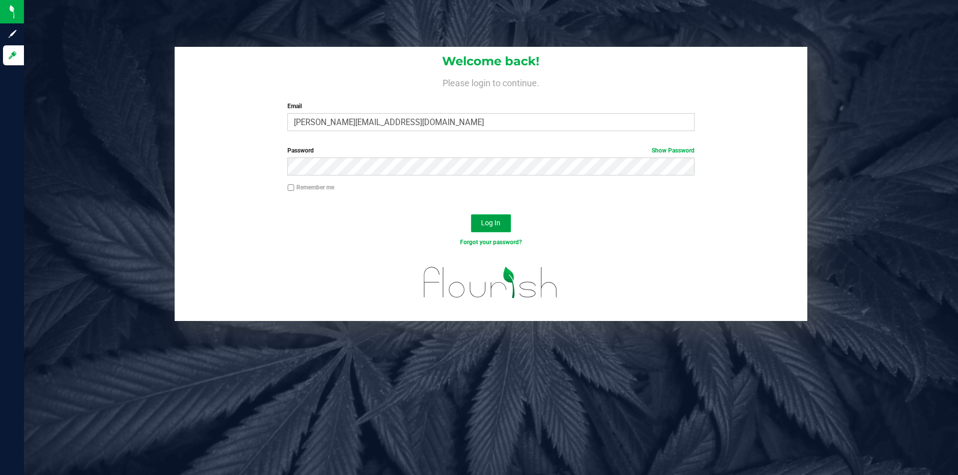
click at [490, 224] on span "Log In" at bounding box center [490, 223] width 19 height 8
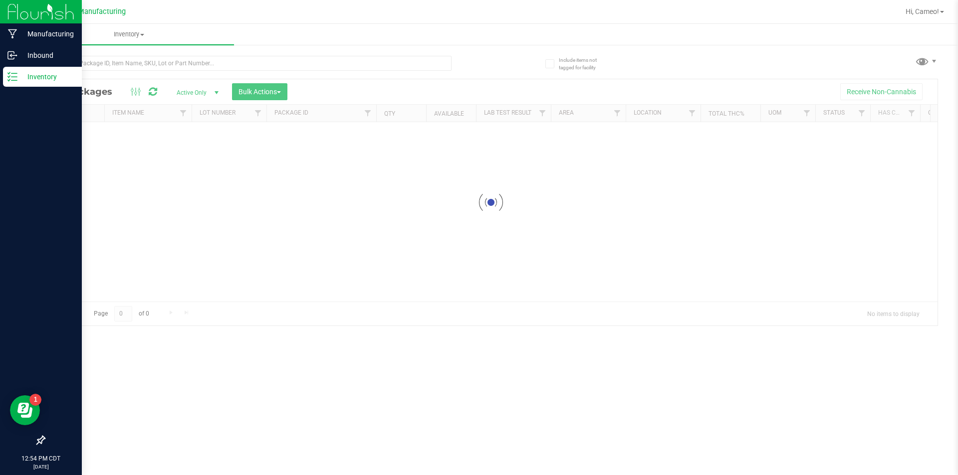
click at [24, 83] on div "Inventory" at bounding box center [42, 77] width 79 height 20
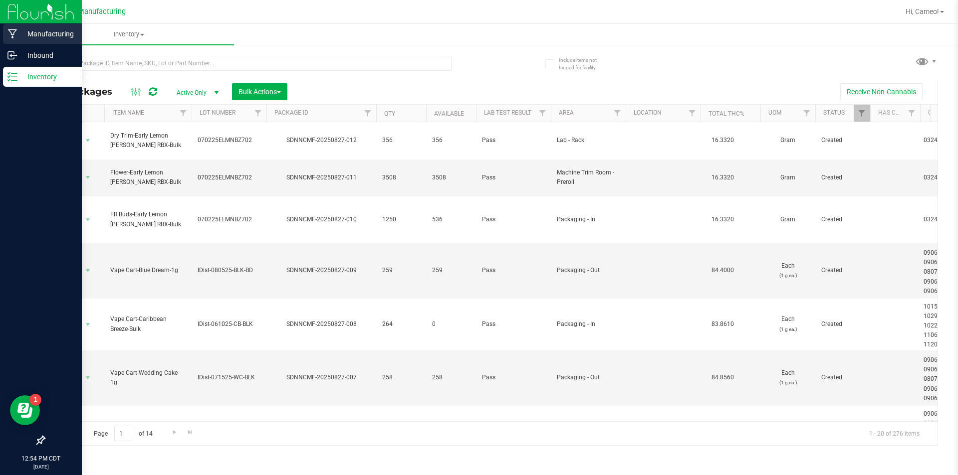
click at [24, 32] on p "Manufacturing" at bounding box center [47, 34] width 60 height 12
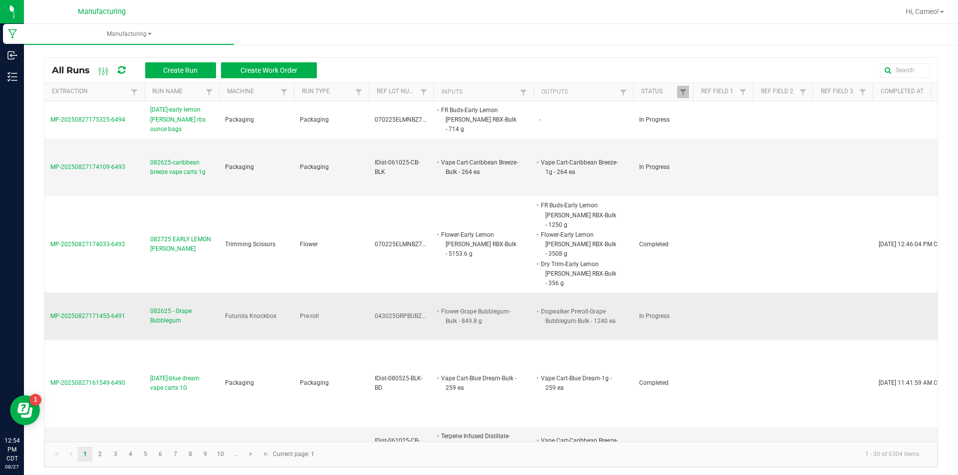
click at [178, 307] on span "082625 - Grape Bubblegum" at bounding box center [181, 316] width 63 height 19
